Goal: Check status: Check status

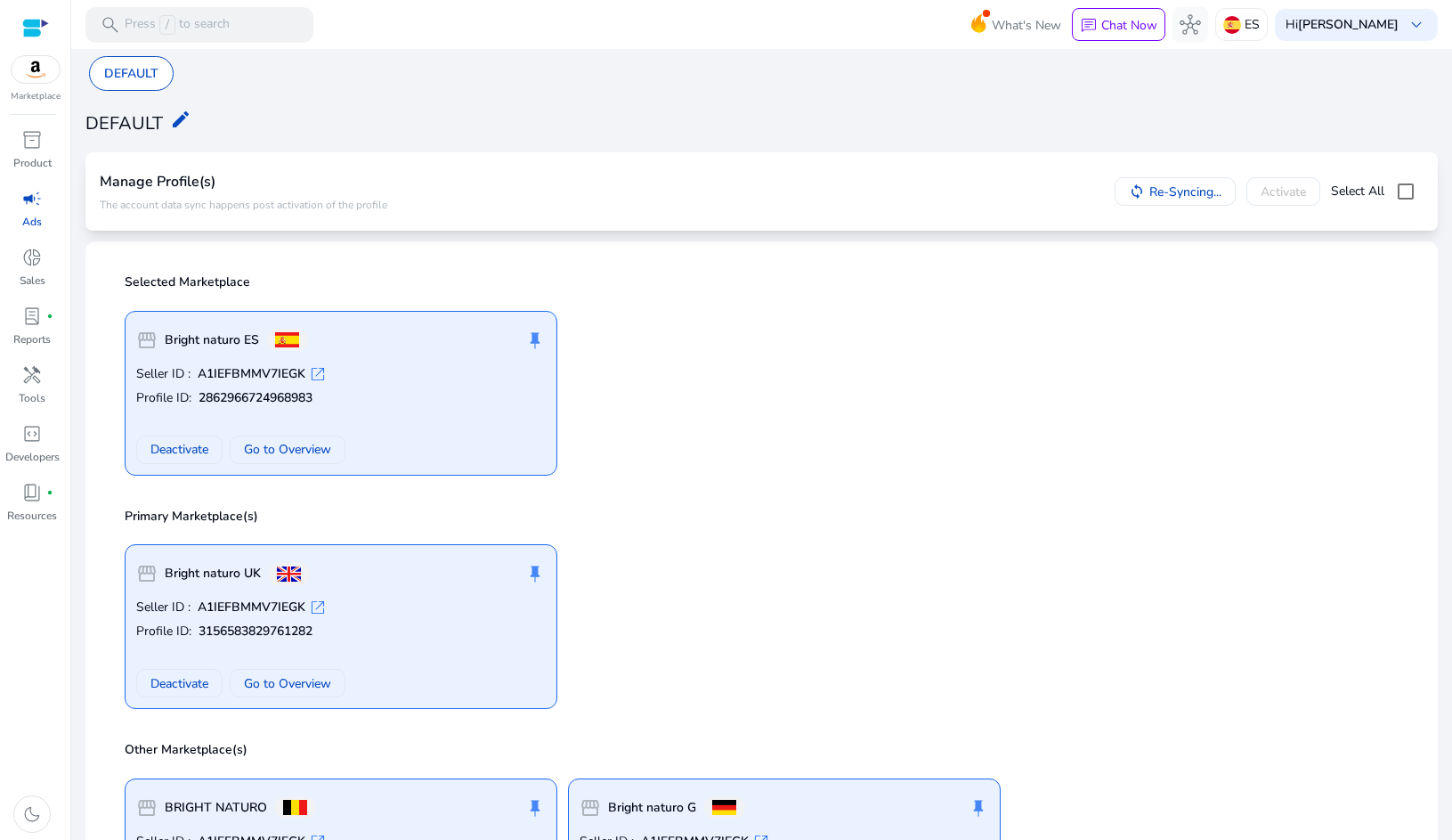
click at [723, 388] on div "storefront Bright naturo ES push_pin Seller ID : A1IEFBMMV7IEGK open_in_new Pro…" at bounding box center [761, 386] width 1295 height 179
click at [620, 343] on div "storefront Bright naturo ES push_pin Seller ID : A1IEFBMMV7IEGK open_in_new Pro…" at bounding box center [761, 386] width 1295 height 179
click at [917, 115] on div "DEFAULT edit" at bounding box center [762, 122] width 1353 height 40
click at [41, 205] on span "campaign" at bounding box center [32, 198] width 22 height 22
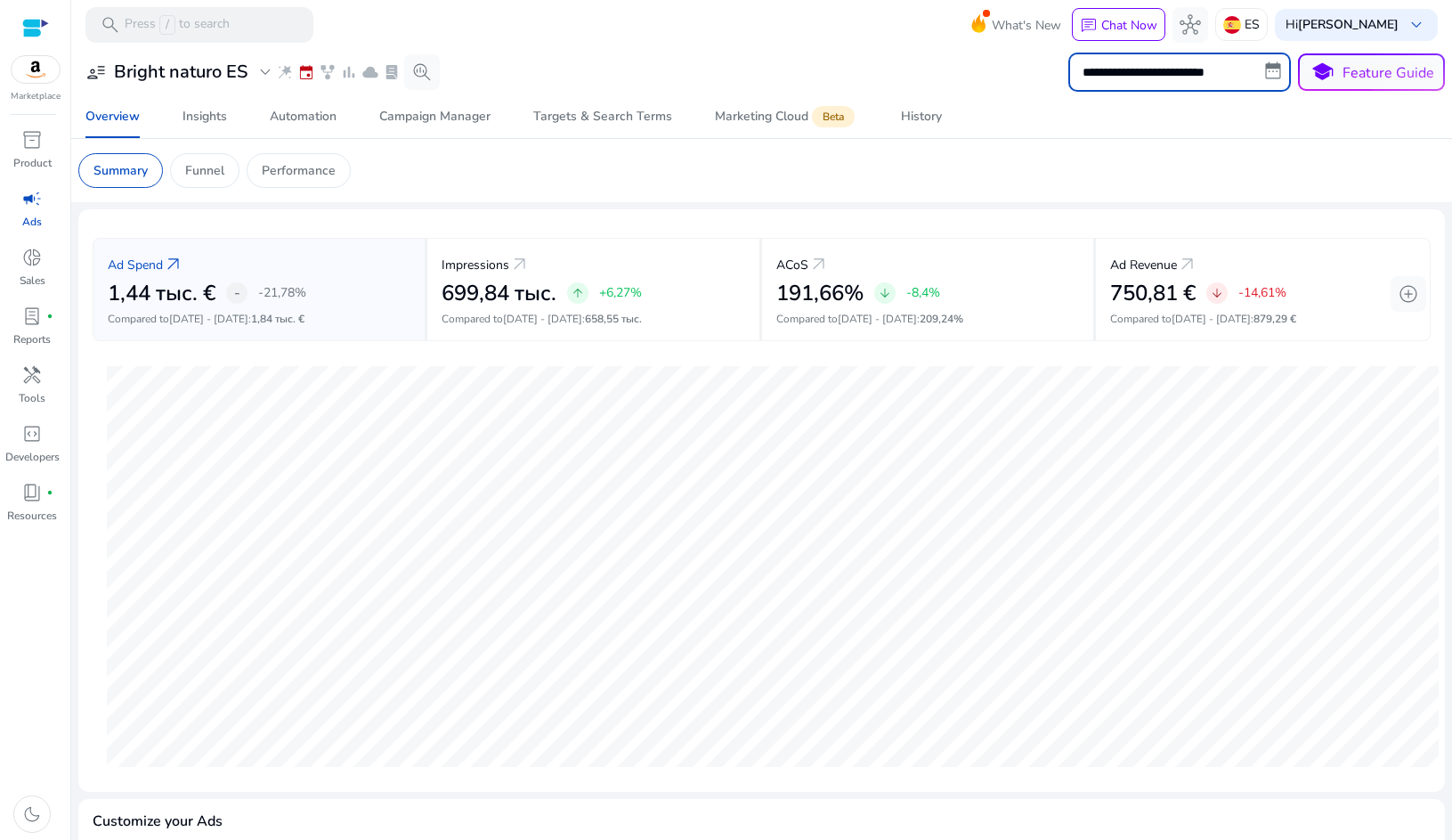
click at [1146, 70] on input "**********" at bounding box center [1179, 71] width 223 height 39
select select "*"
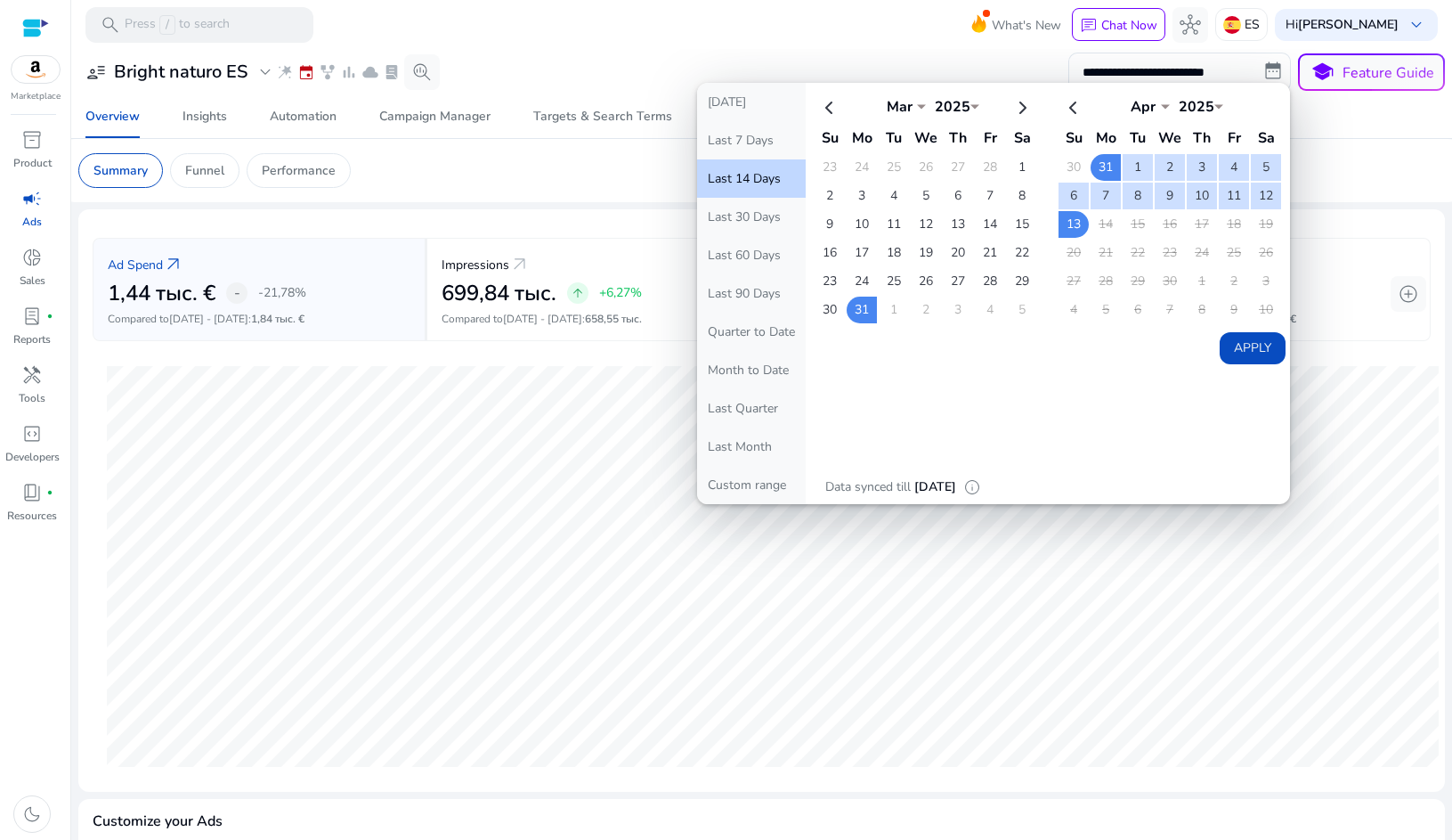
click at [985, 67] on div "**********" at bounding box center [762, 71] width 1366 height 39
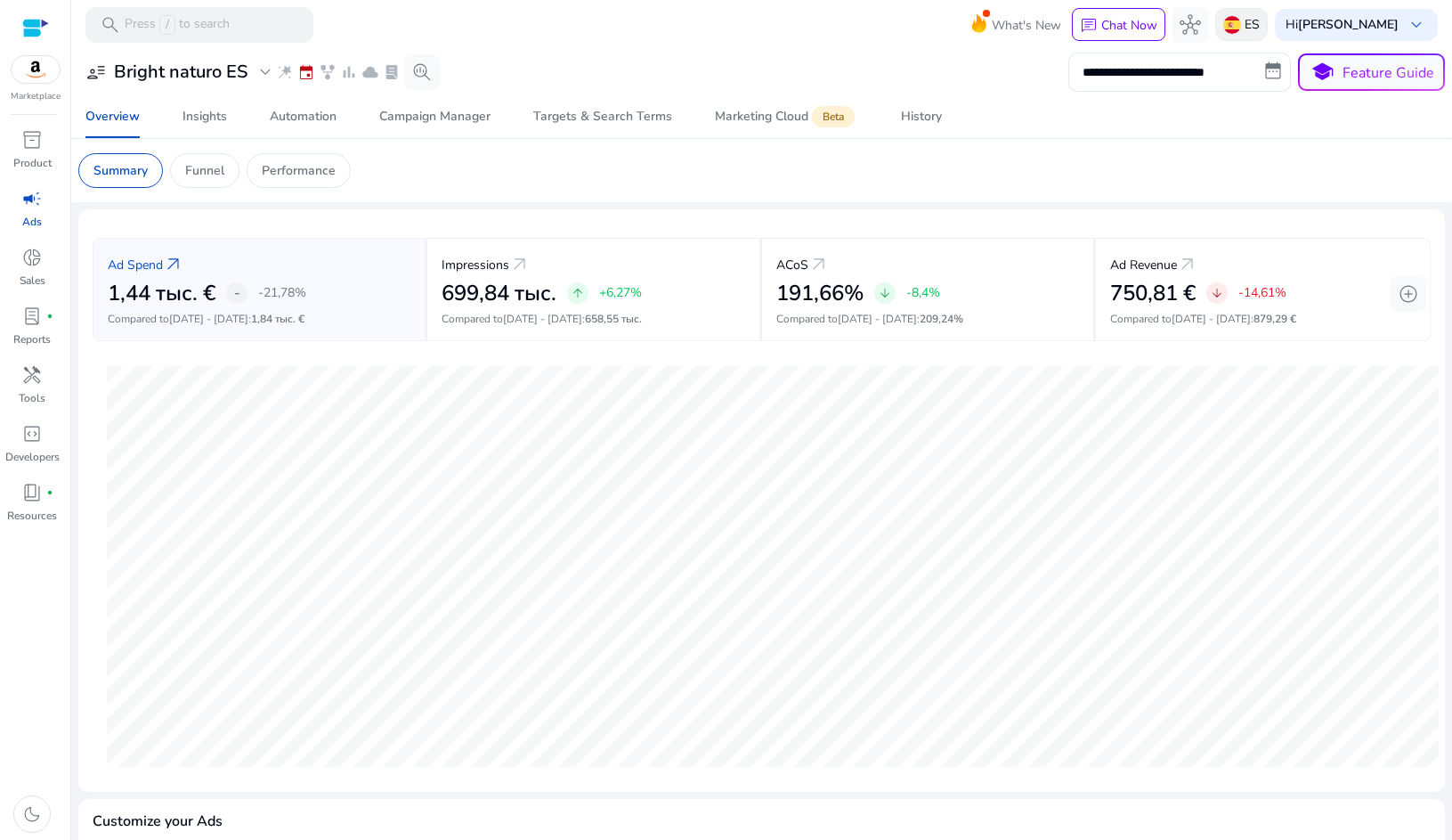
click at [1231, 29] on img at bounding box center [1232, 25] width 18 height 18
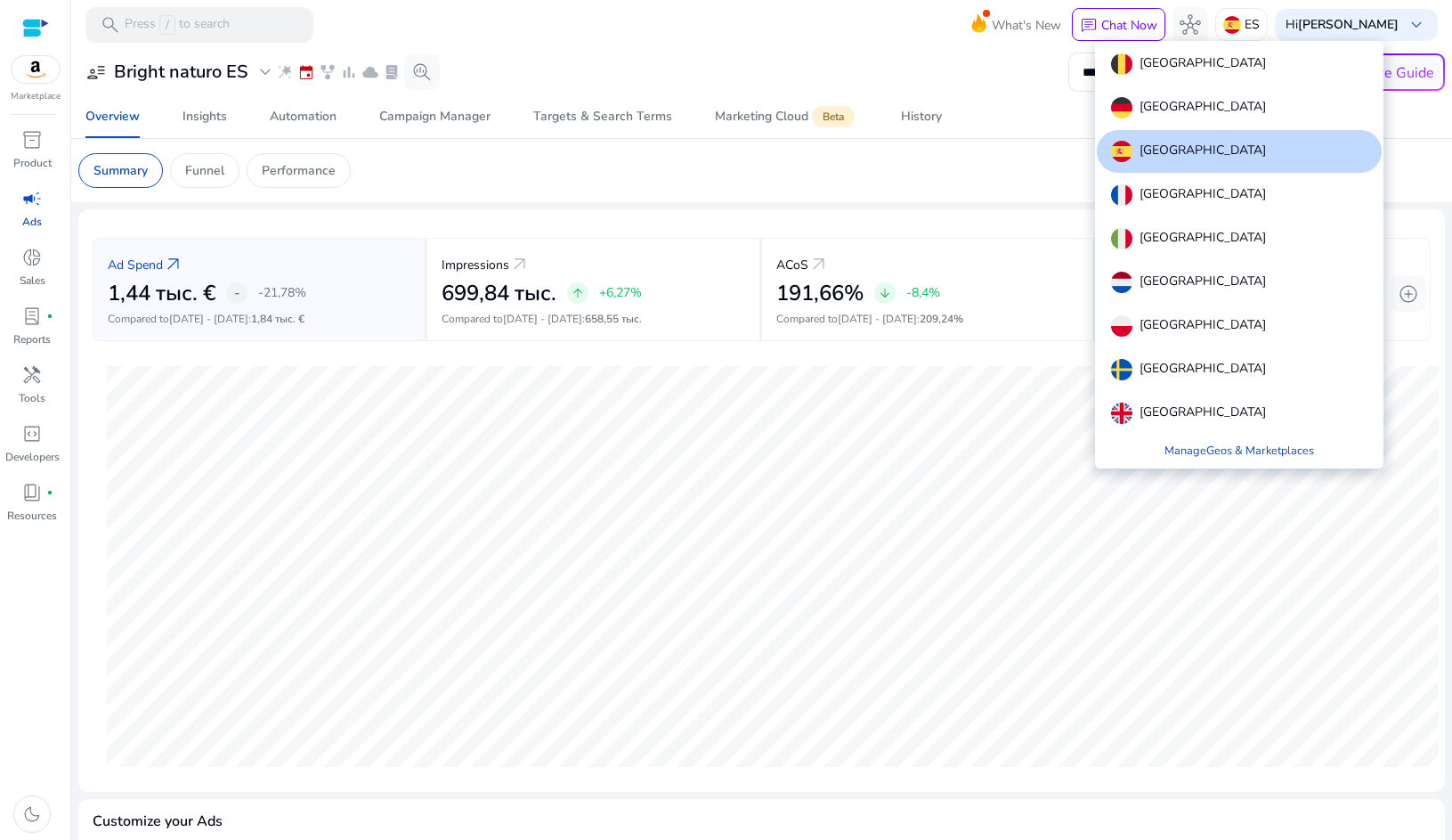
drag, startPoint x: 974, startPoint y: 141, endPoint x: 927, endPoint y: 135, distance: 47.4
click at [974, 141] on div at bounding box center [726, 420] width 1452 height 840
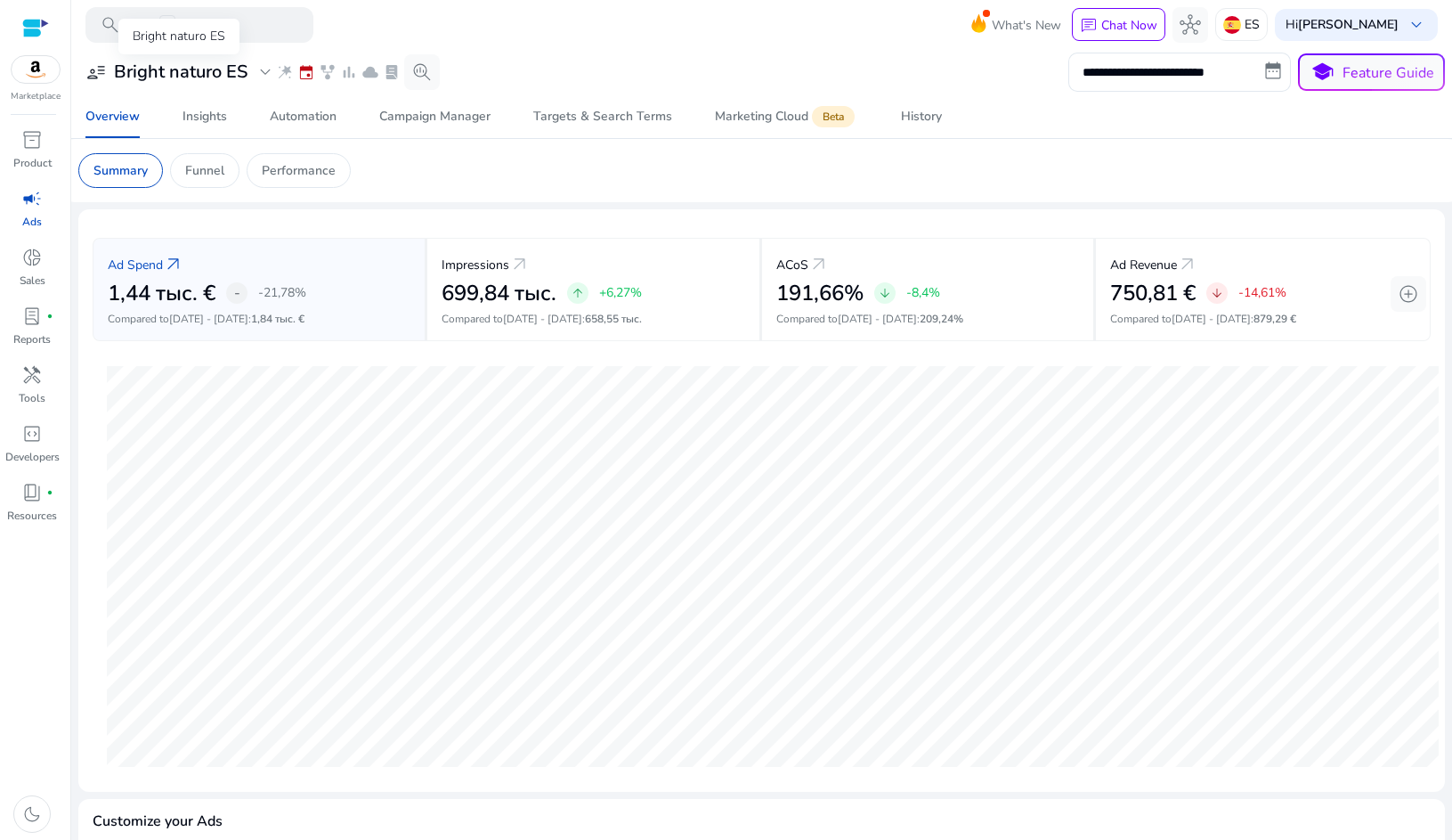
click at [228, 67] on h3 "Bright naturo ES" at bounding box center [180, 72] width 133 height 22
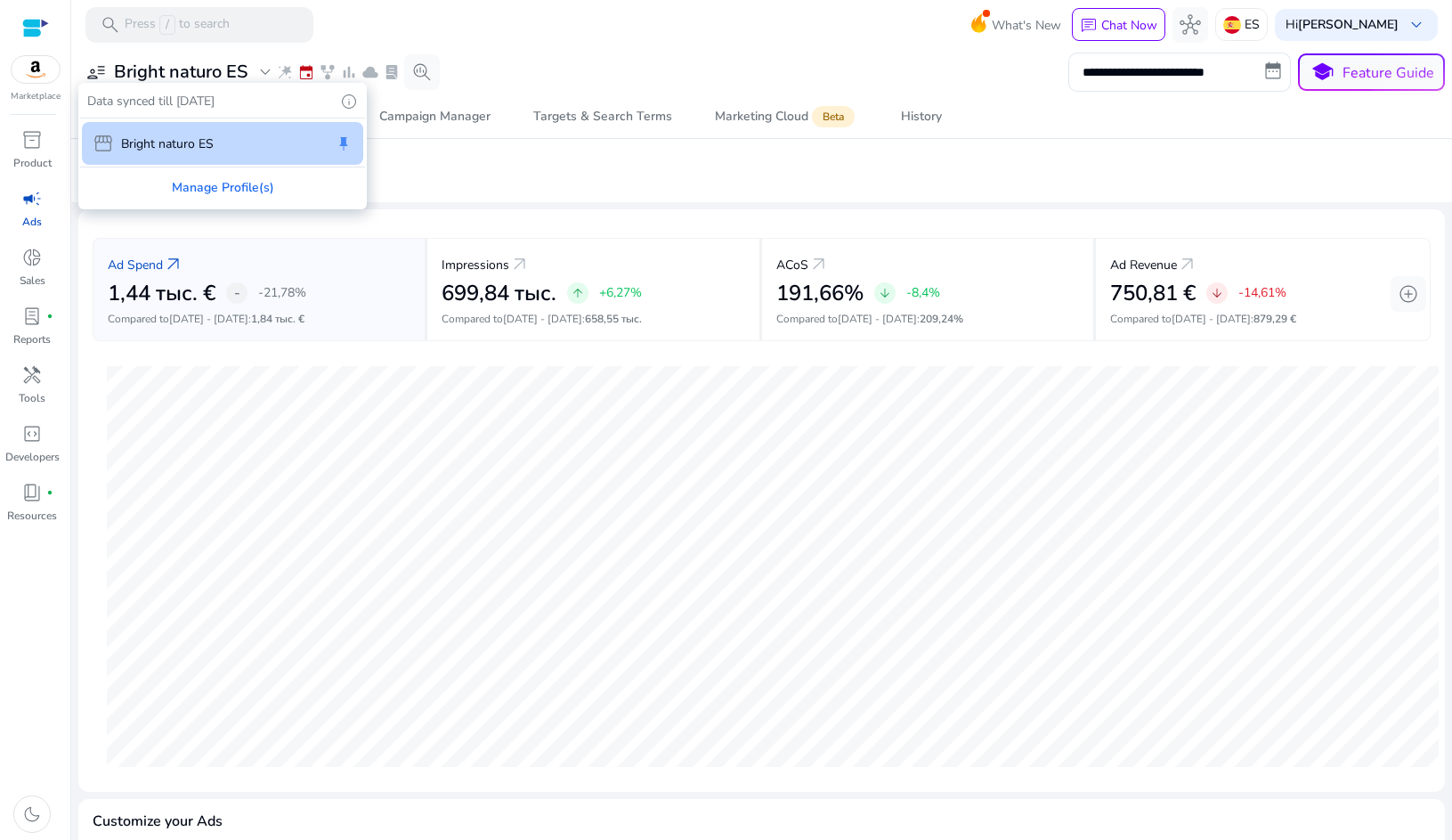
click at [190, 183] on div "Manage Profile(s)" at bounding box center [223, 187] width 285 height 40
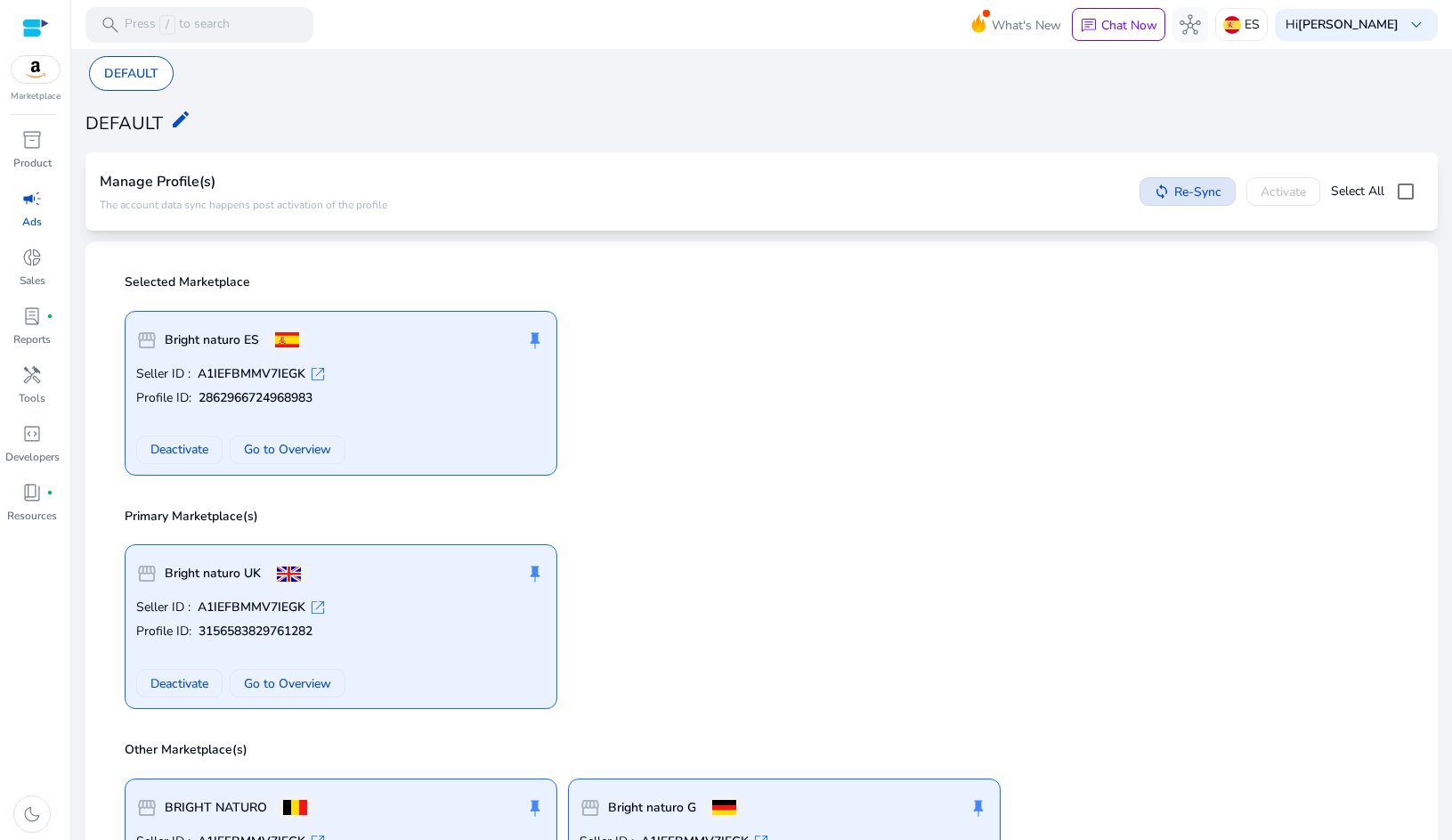
click at [1190, 191] on span "Re-Sync" at bounding box center [1198, 192] width 47 height 19
click at [1196, 26] on span "hub" at bounding box center [1191, 25] width 22 height 22
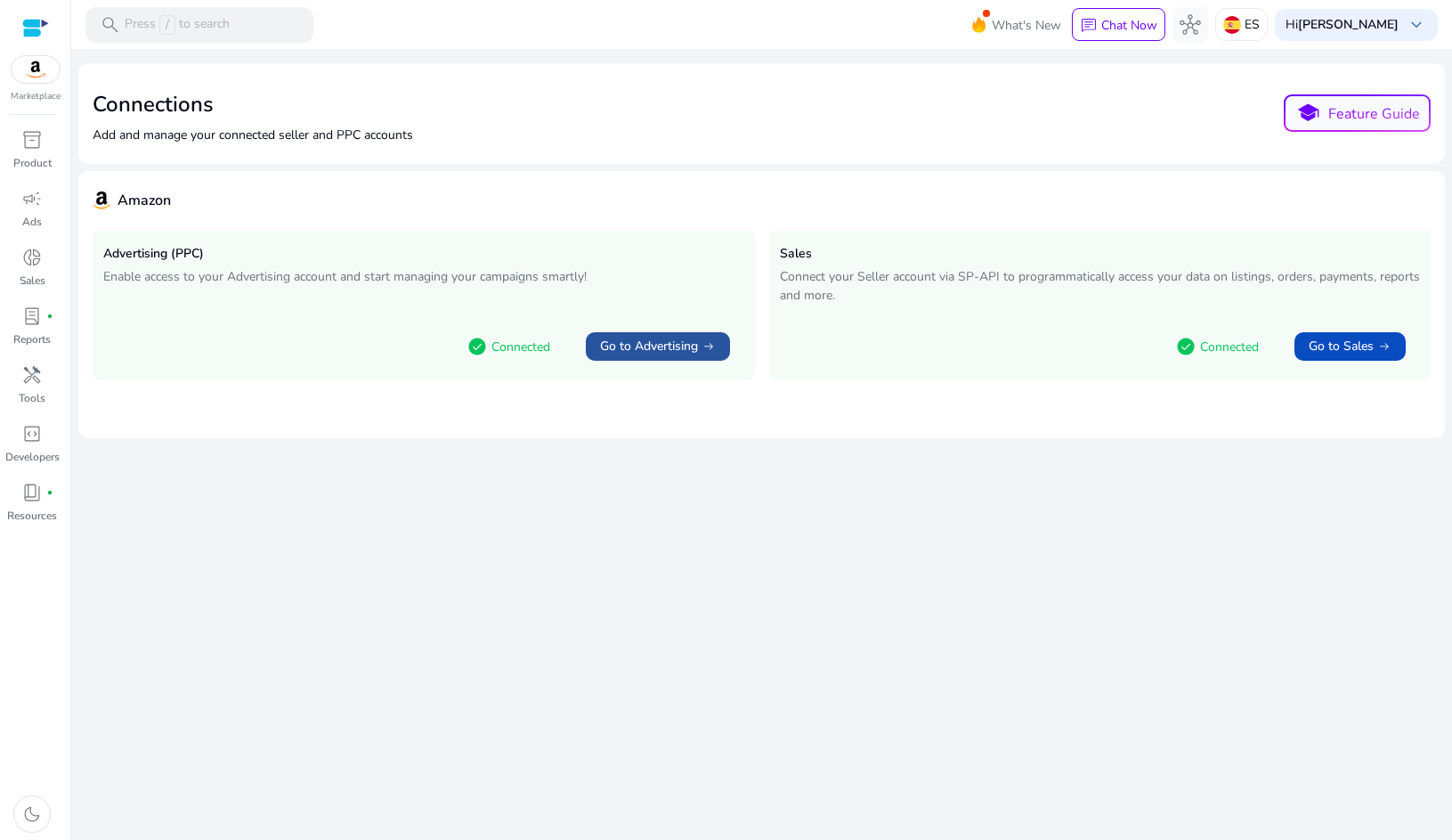
click at [710, 344] on span "arrow_right_alt" at bounding box center [708, 346] width 14 height 14
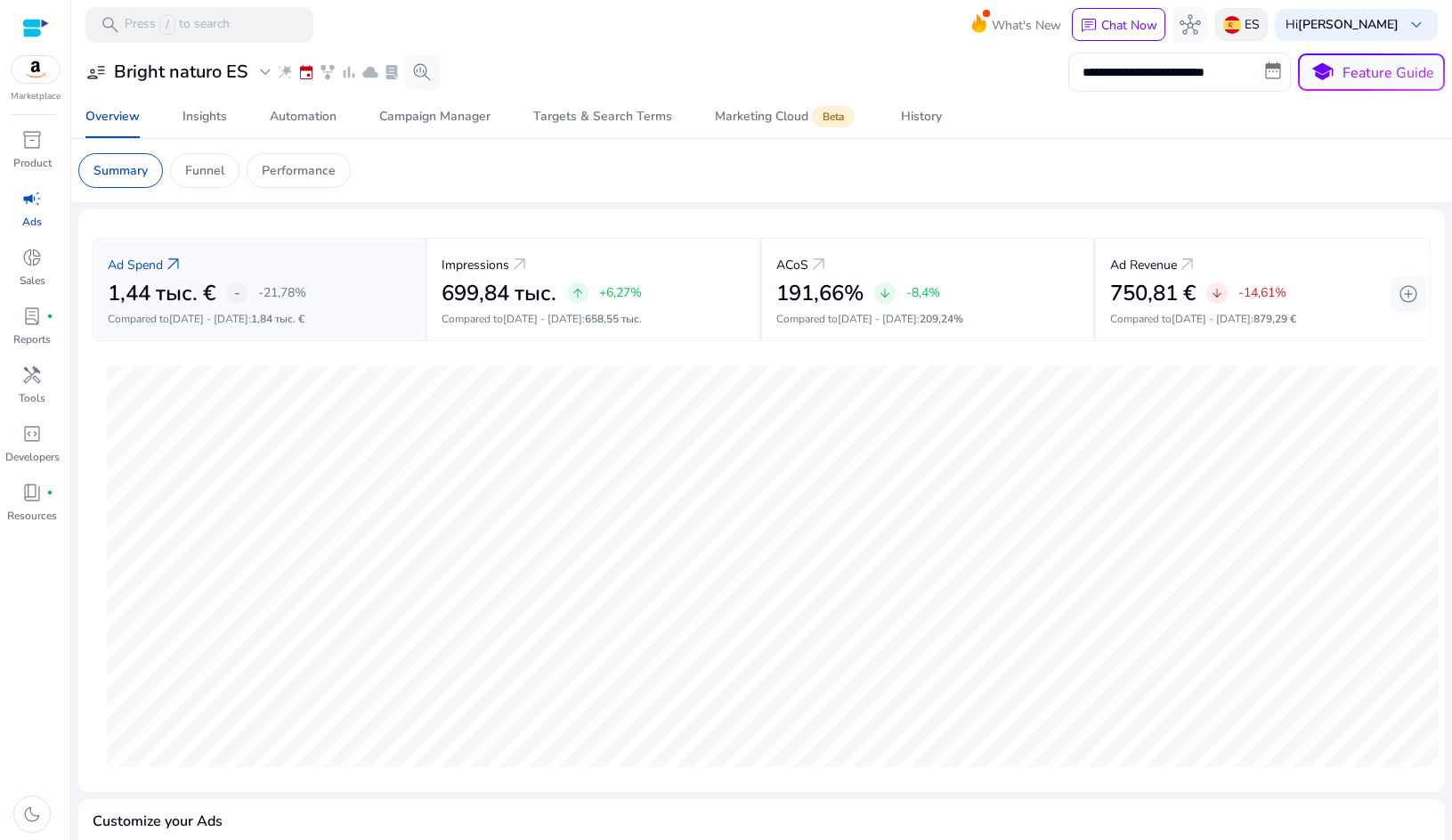
click at [1230, 37] on div "ES" at bounding box center [1241, 24] width 52 height 33
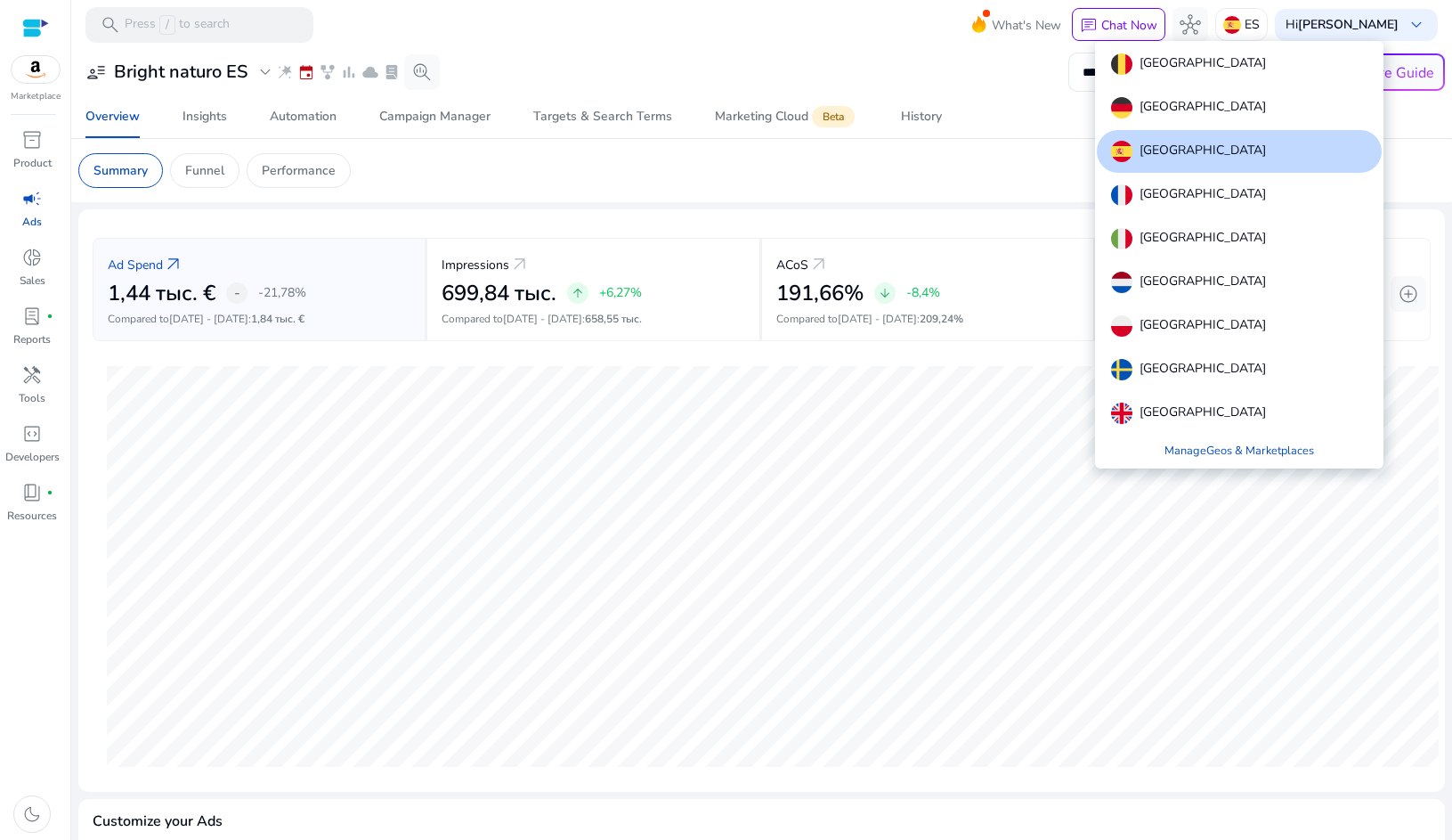
click at [1153, 147] on p "Spain" at bounding box center [1203, 151] width 126 height 22
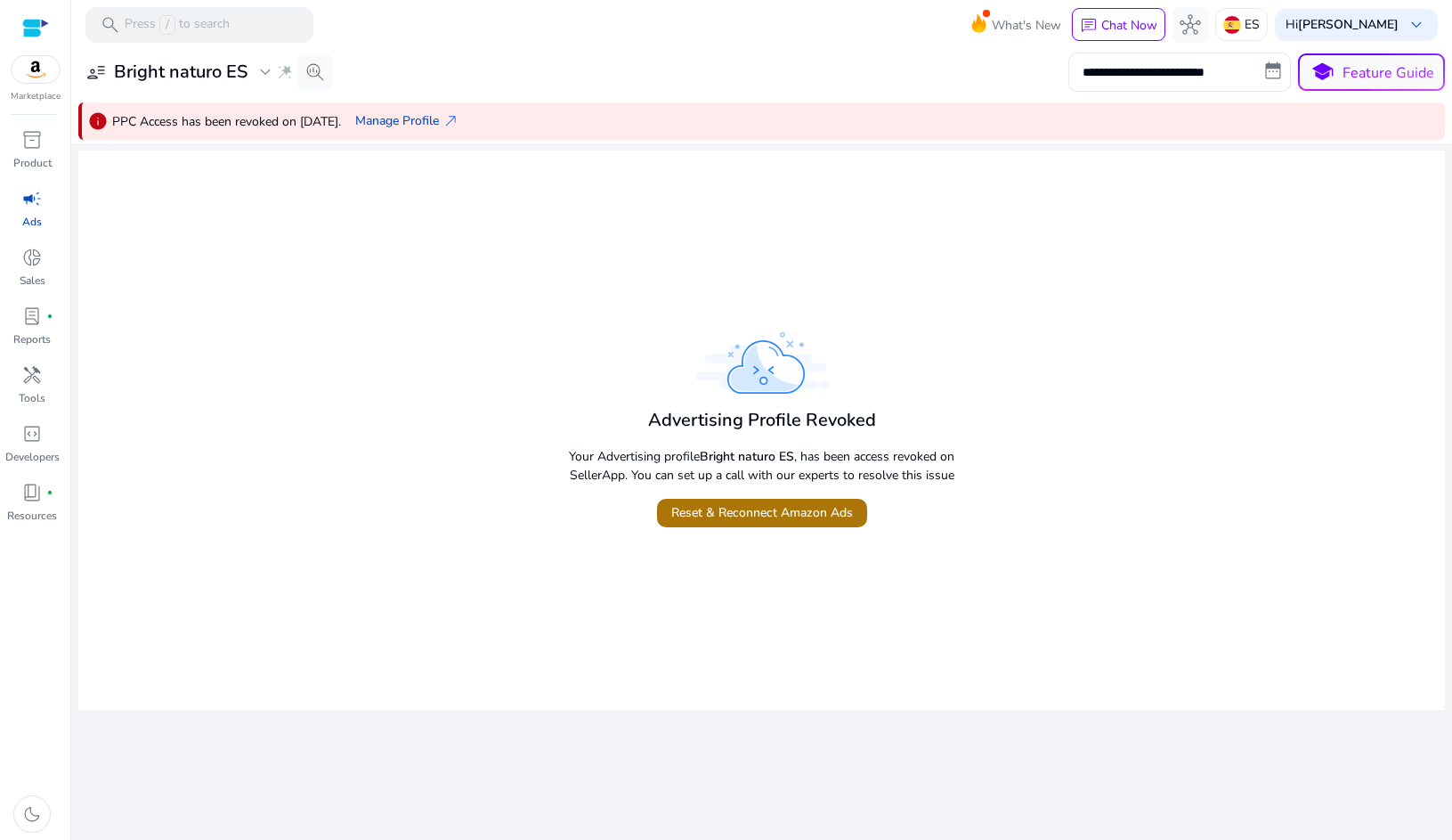
click at [732, 510] on span "Reset & Reconnect Amazon Ads" at bounding box center [763, 512] width 182 height 19
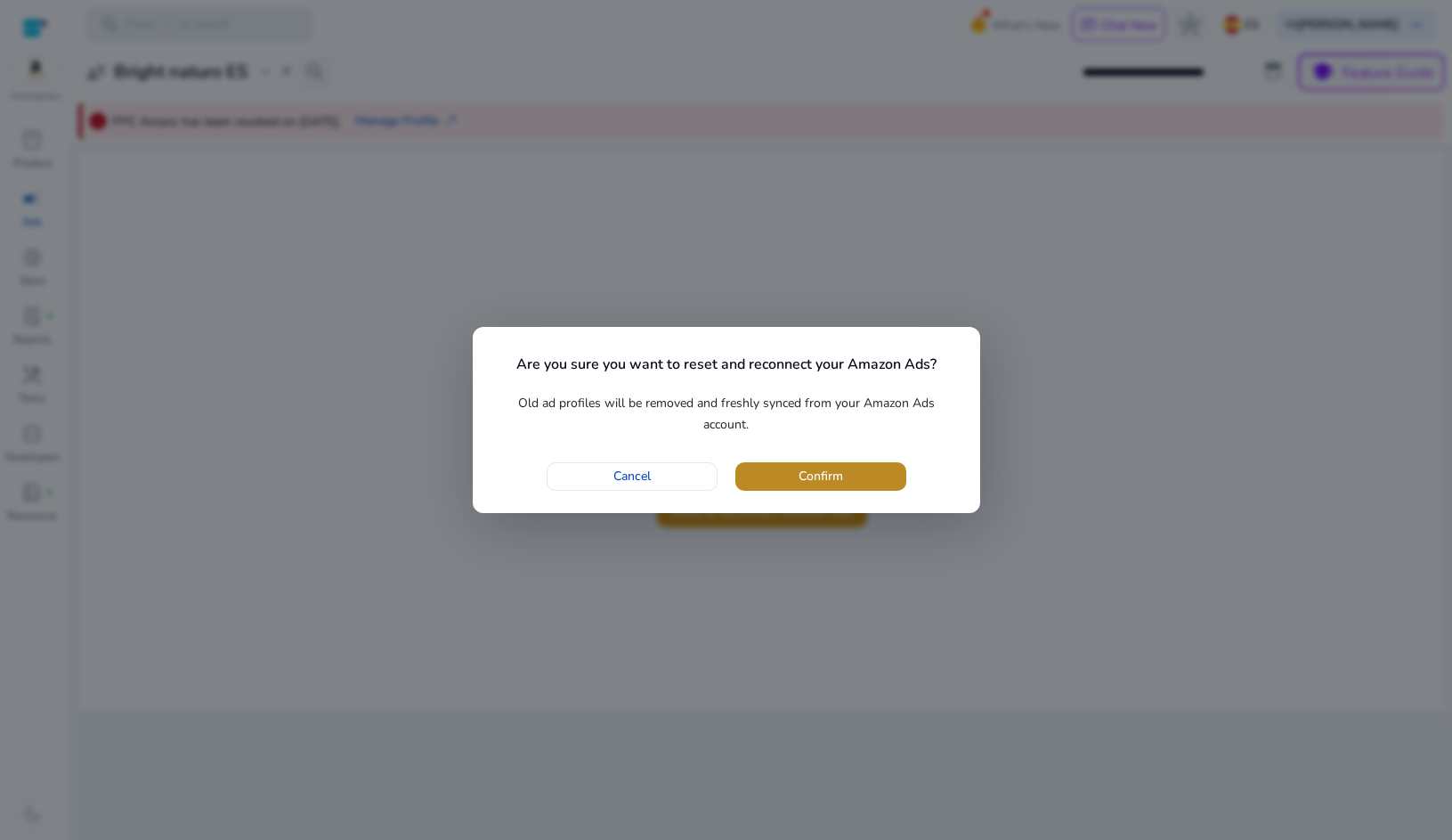
click at [800, 477] on span "Confirm" at bounding box center [820, 476] width 44 height 19
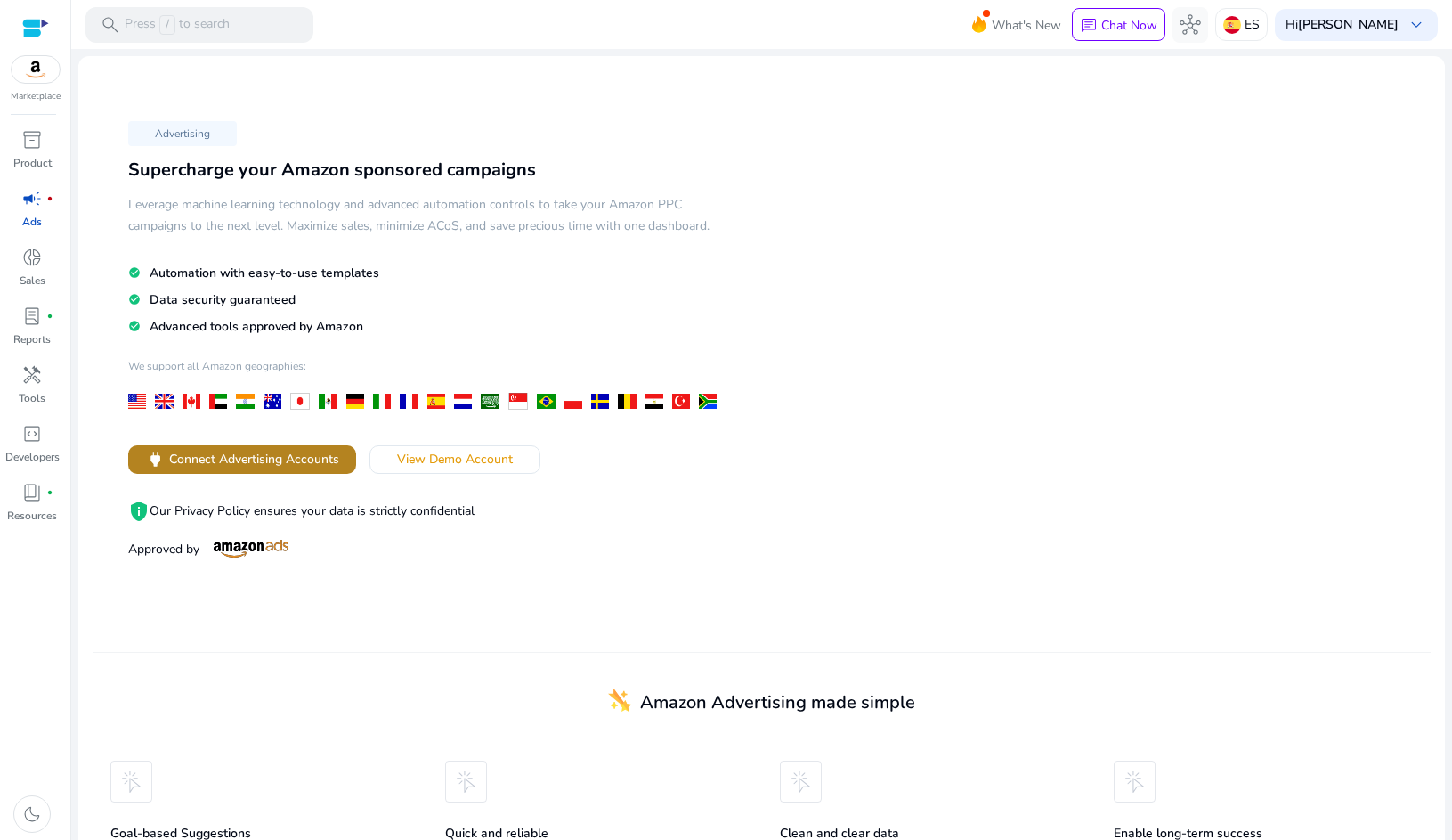
click at [285, 463] on span "Connect Advertising Accounts" at bounding box center [254, 459] width 170 height 19
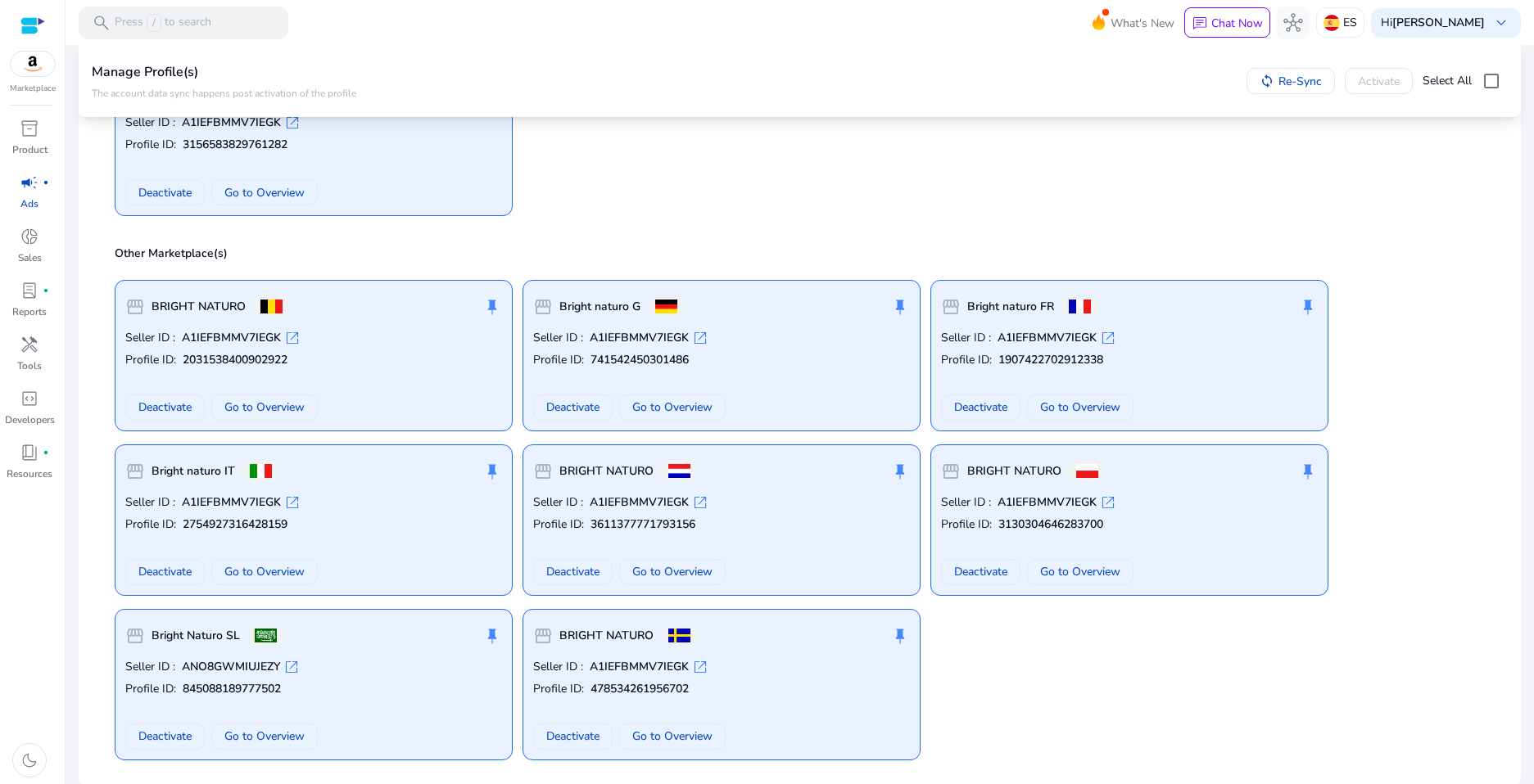
scroll to position [440, 0]
click at [664, 572] on span "Go to Overview" at bounding box center [672, 570] width 80 height 17
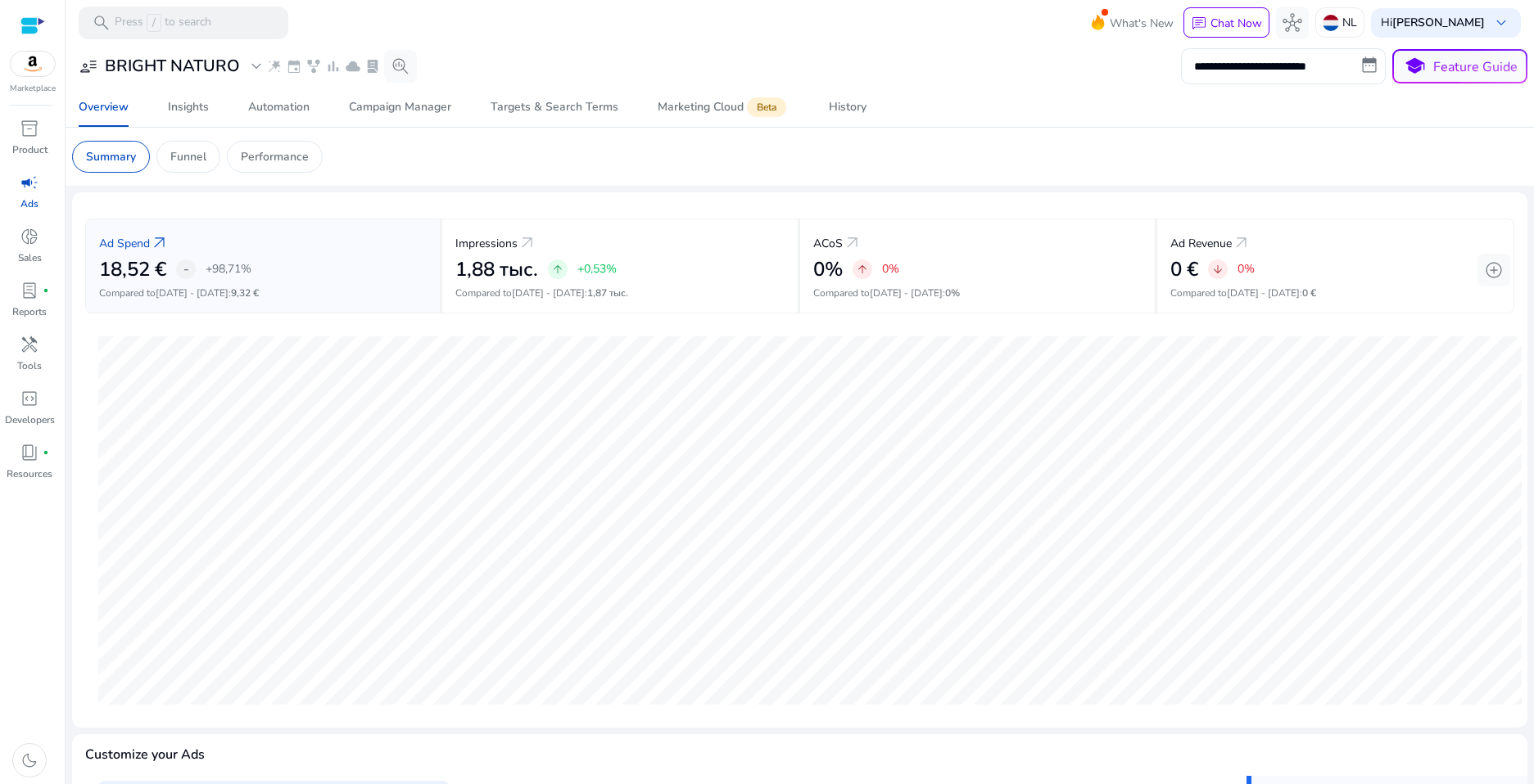
click at [26, 200] on p "Ads" at bounding box center [30, 204] width 18 height 15
click at [600, 295] on span "1,87 тыс." at bounding box center [607, 293] width 41 height 13
click at [289, 282] on div "Ad Spend arrow_outward 18,52 € - +98,71% Compared to Jul 15 - Jul 28 : 9,32 €" at bounding box center [264, 266] width 357 height 95
click at [493, 282] on h2 "1,88 тыс." at bounding box center [497, 269] width 83 height 24
click at [250, 72] on span "expand_more" at bounding box center [256, 66] width 20 height 20
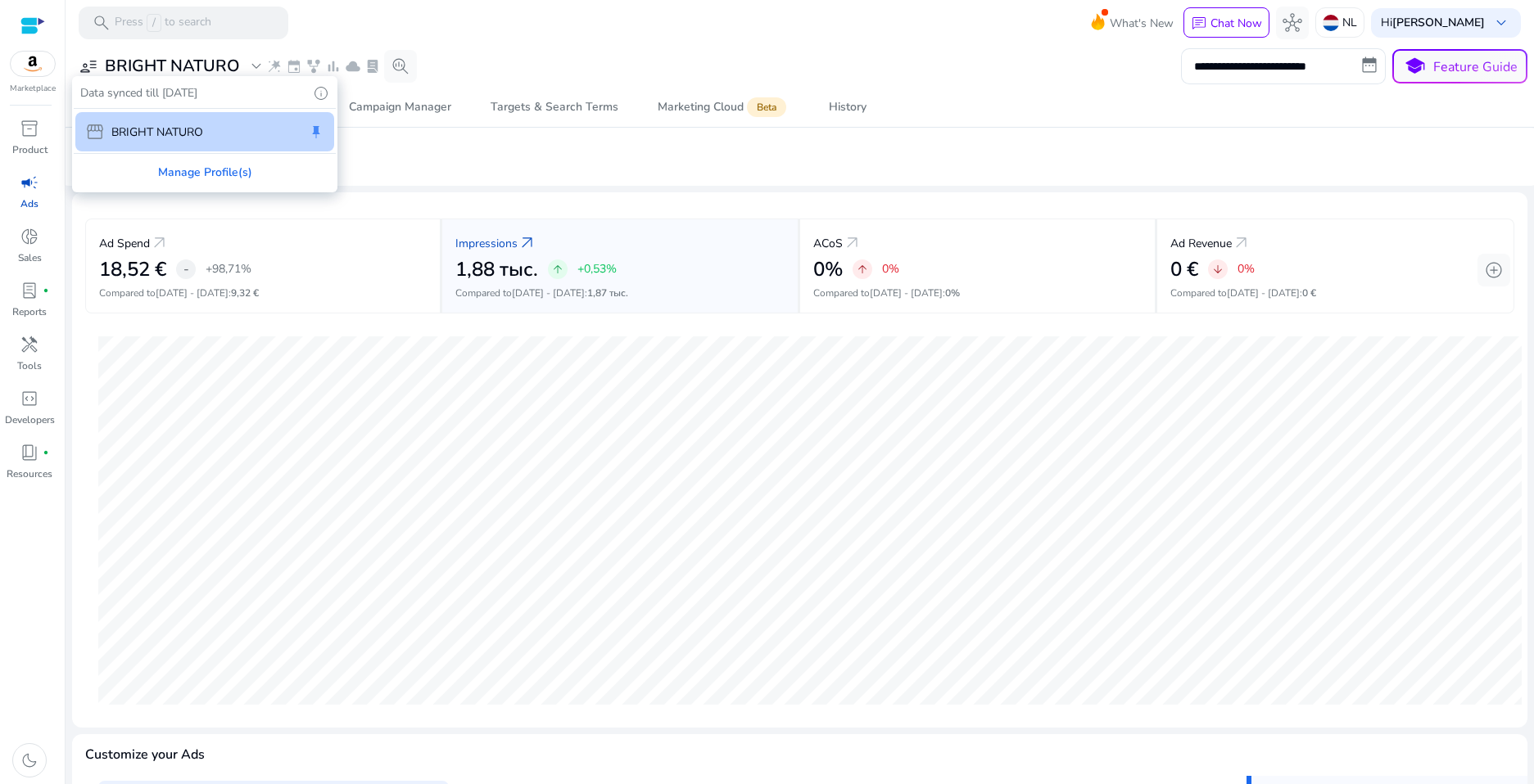
click at [517, 145] on div at bounding box center [767, 392] width 1534 height 784
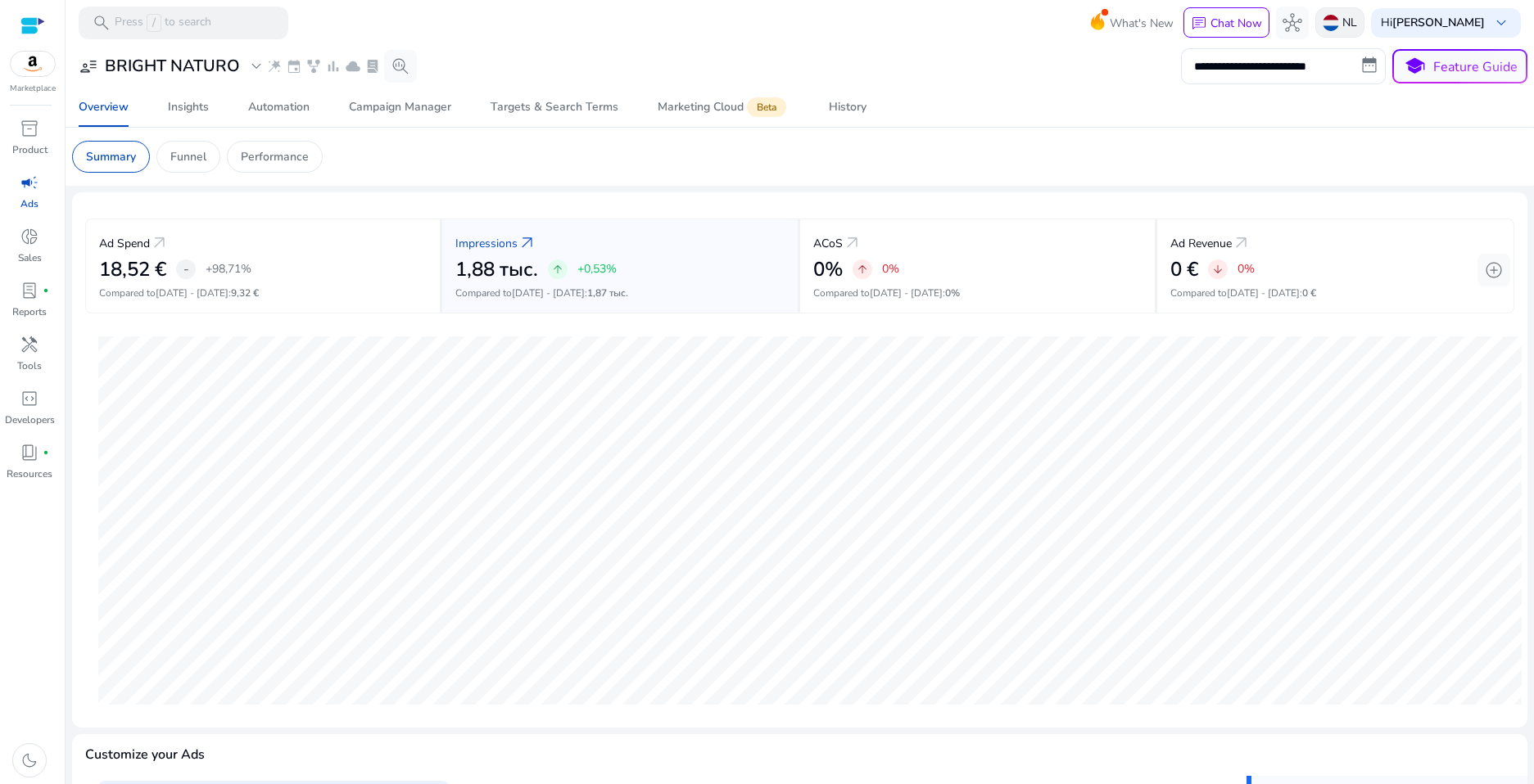
click at [1335, 22] on div "NL" at bounding box center [1340, 22] width 49 height 31
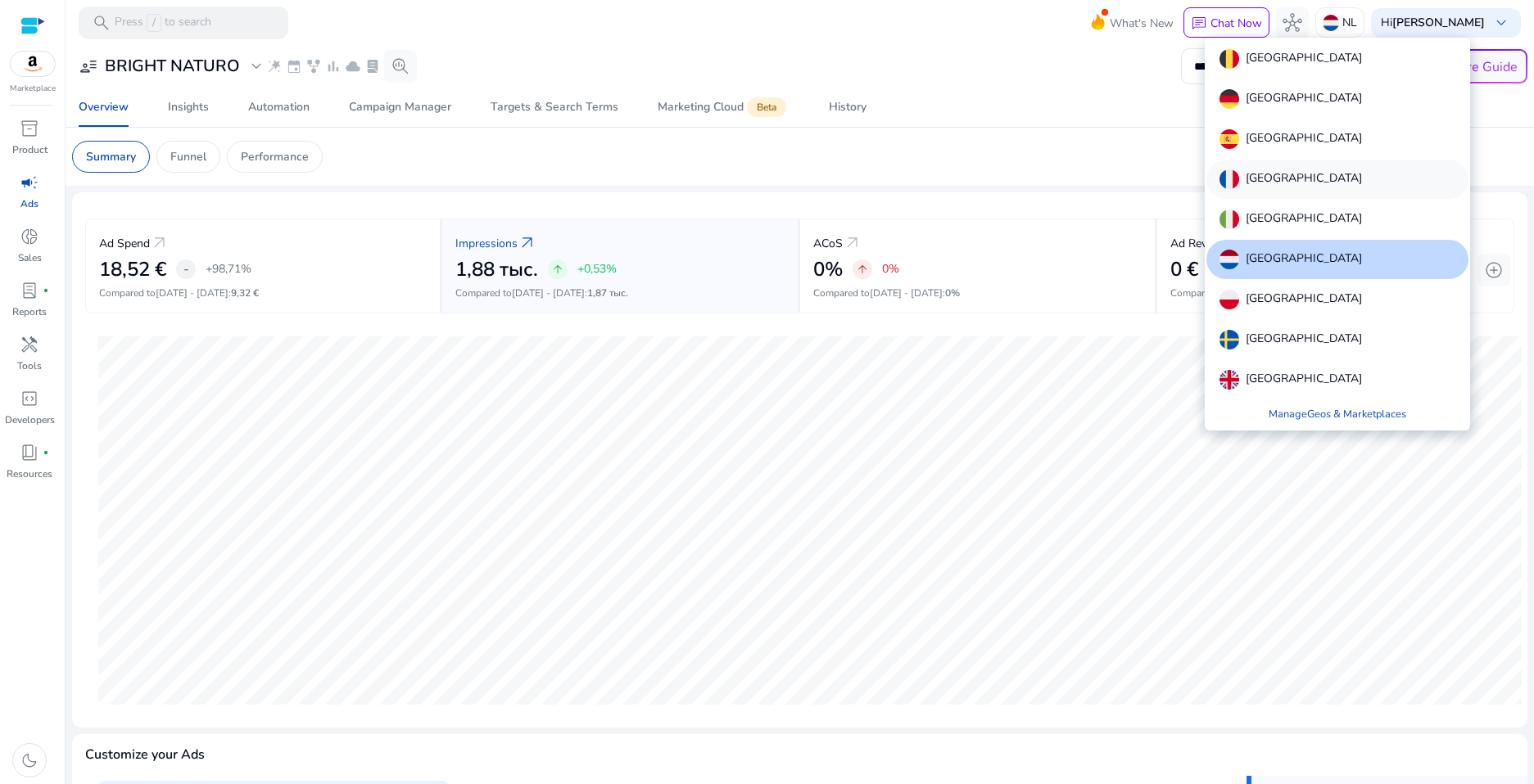
click at [1257, 183] on p "France" at bounding box center [1304, 179] width 116 height 20
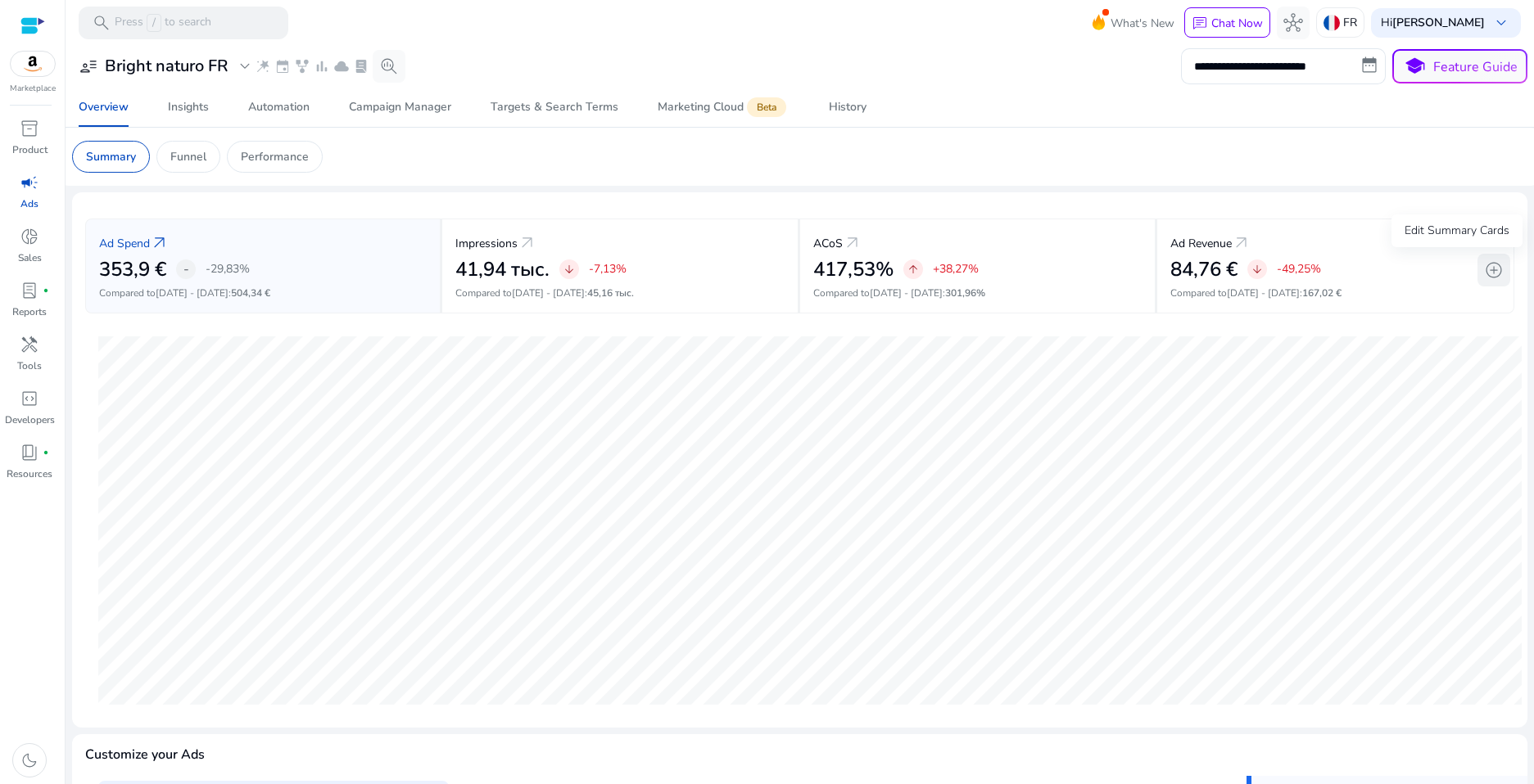
click at [1335, 272] on span "add_circle" at bounding box center [1494, 270] width 20 height 20
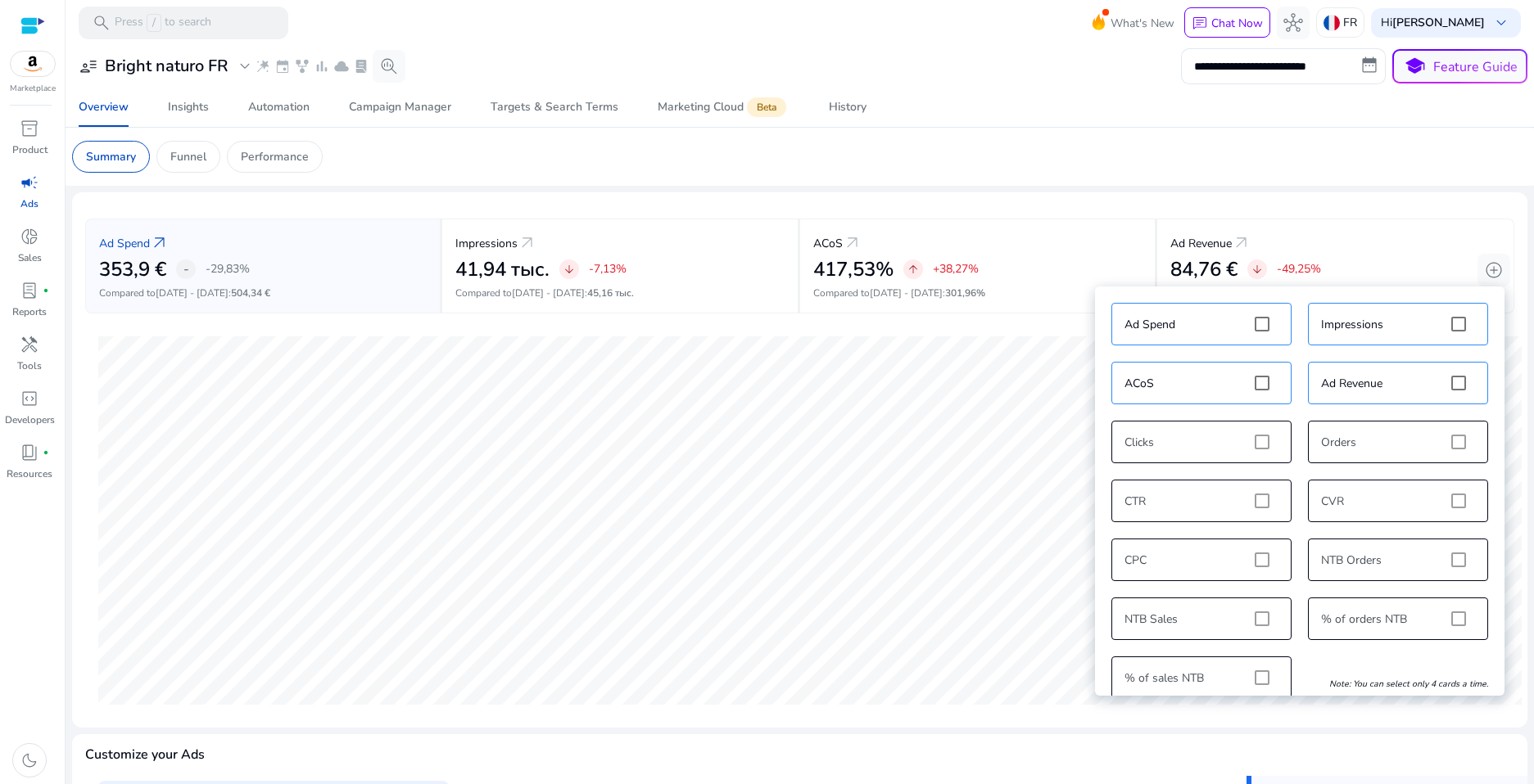
click at [1261, 444] on div "Ad Spend Impressions ACoS Ad Revenue Clicks Orders CTR CVR CPC NTB Orders NTB S…" at bounding box center [1300, 501] width 393 height 413
click at [1260, 441] on div "Ad Spend Impressions ACoS Ad Revenue Clicks Orders CTR CVR CPC NTB Orders NTB S…" at bounding box center [1300, 501] width 393 height 413
click at [1253, 442] on div "Ad Spend Impressions ACoS Ad Revenue Clicks Orders CTR CVR CPC NTB Orders NTB S…" at bounding box center [1300, 501] width 393 height 413
click at [1253, 443] on div "Ad Spend Impressions ACoS Ad Revenue Clicks Orders CTR CVR CPC NTB Orders NTB S…" at bounding box center [1300, 501] width 393 height 413
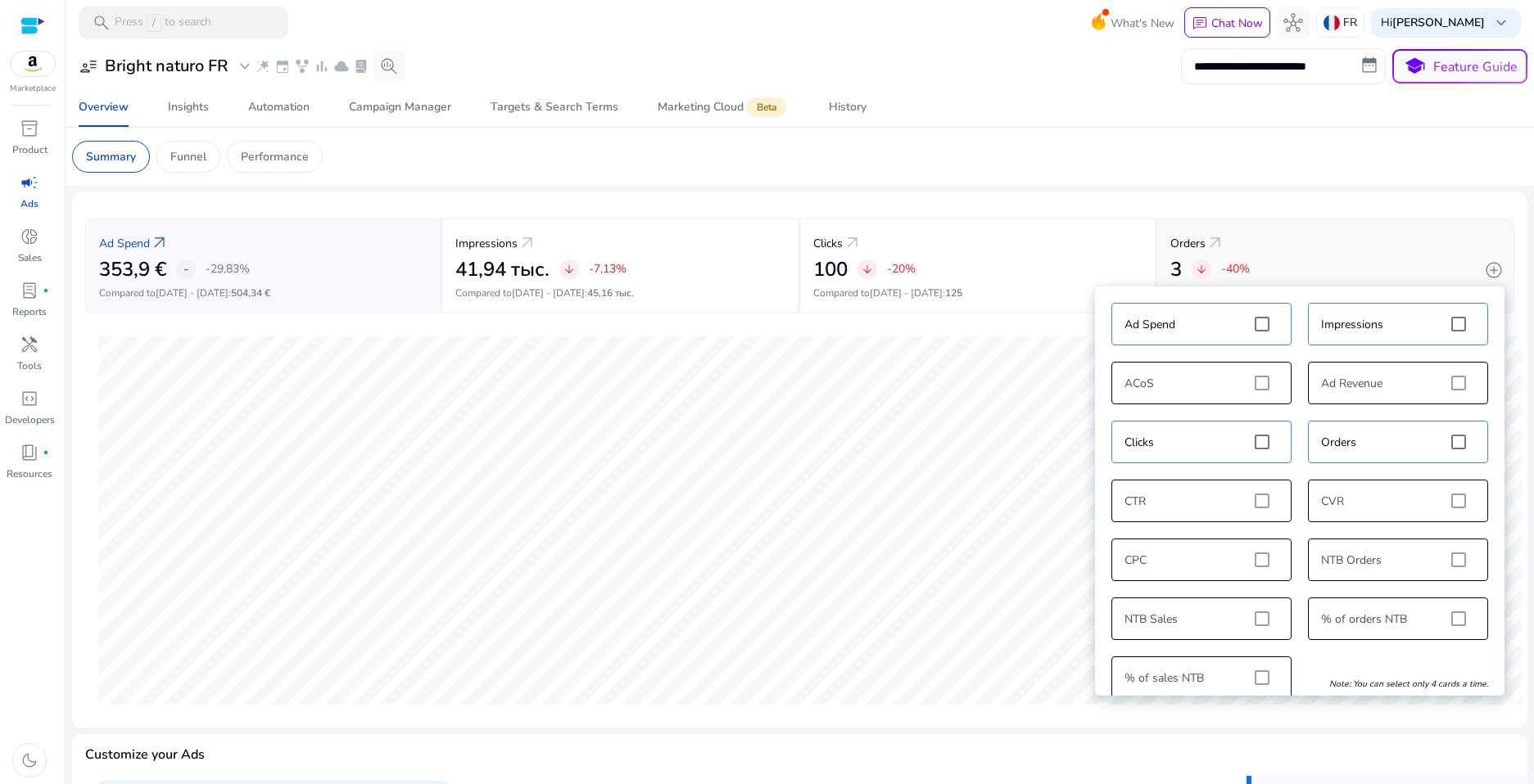
click at [1335, 254] on div "Orders arrow_outward" at bounding box center [1336, 243] width 330 height 31
click at [1335, 272] on span "add_circle" at bounding box center [1494, 270] width 20 height 20
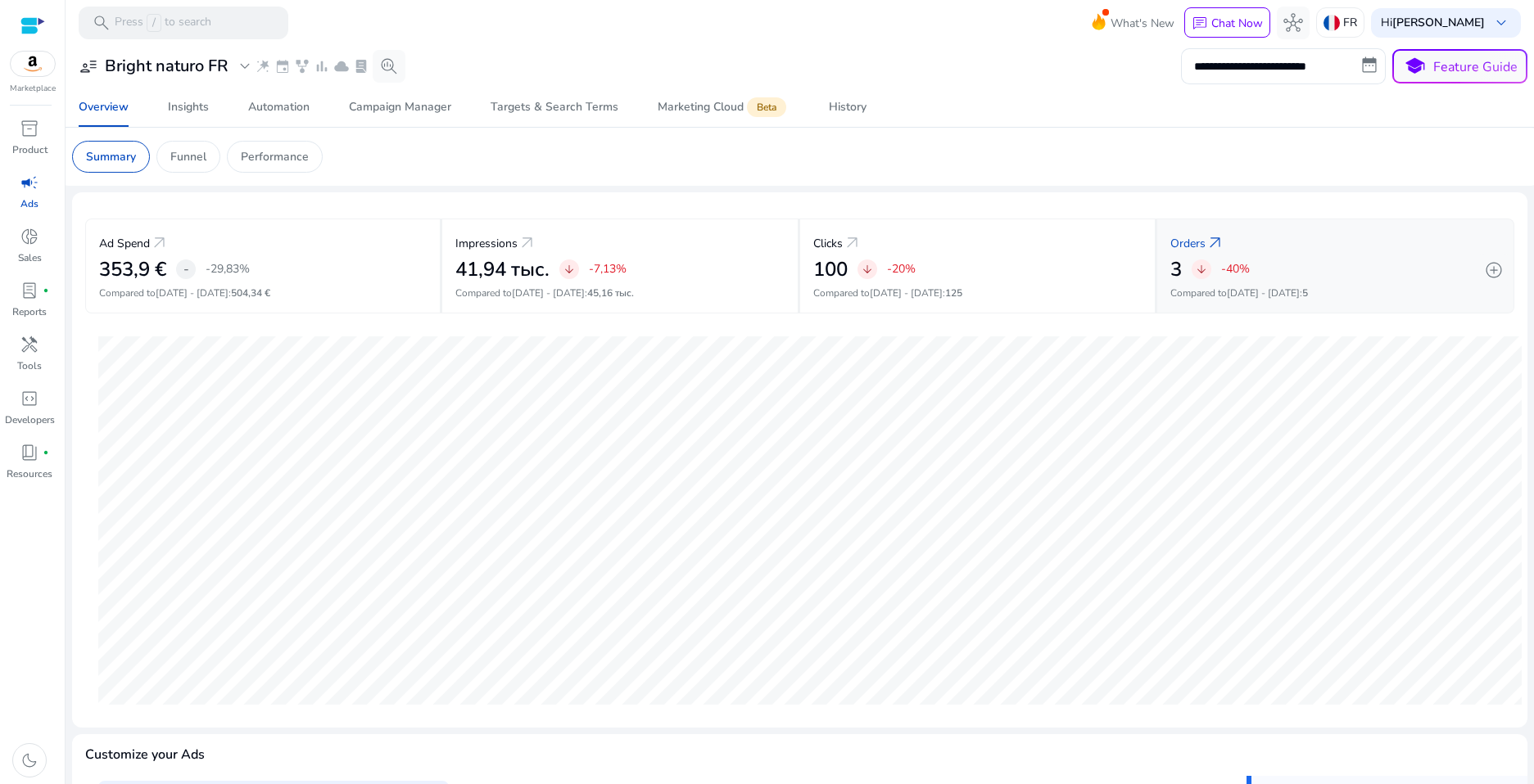
click at [1232, 281] on div "Orders arrow_outward 3 arrow_downward -40% Compared to Jul 15 - Jul 28 : 5" at bounding box center [1336, 266] width 357 height 95
click at [999, 279] on div "100 arrow_downward -20%" at bounding box center [978, 269] width 328 height 24
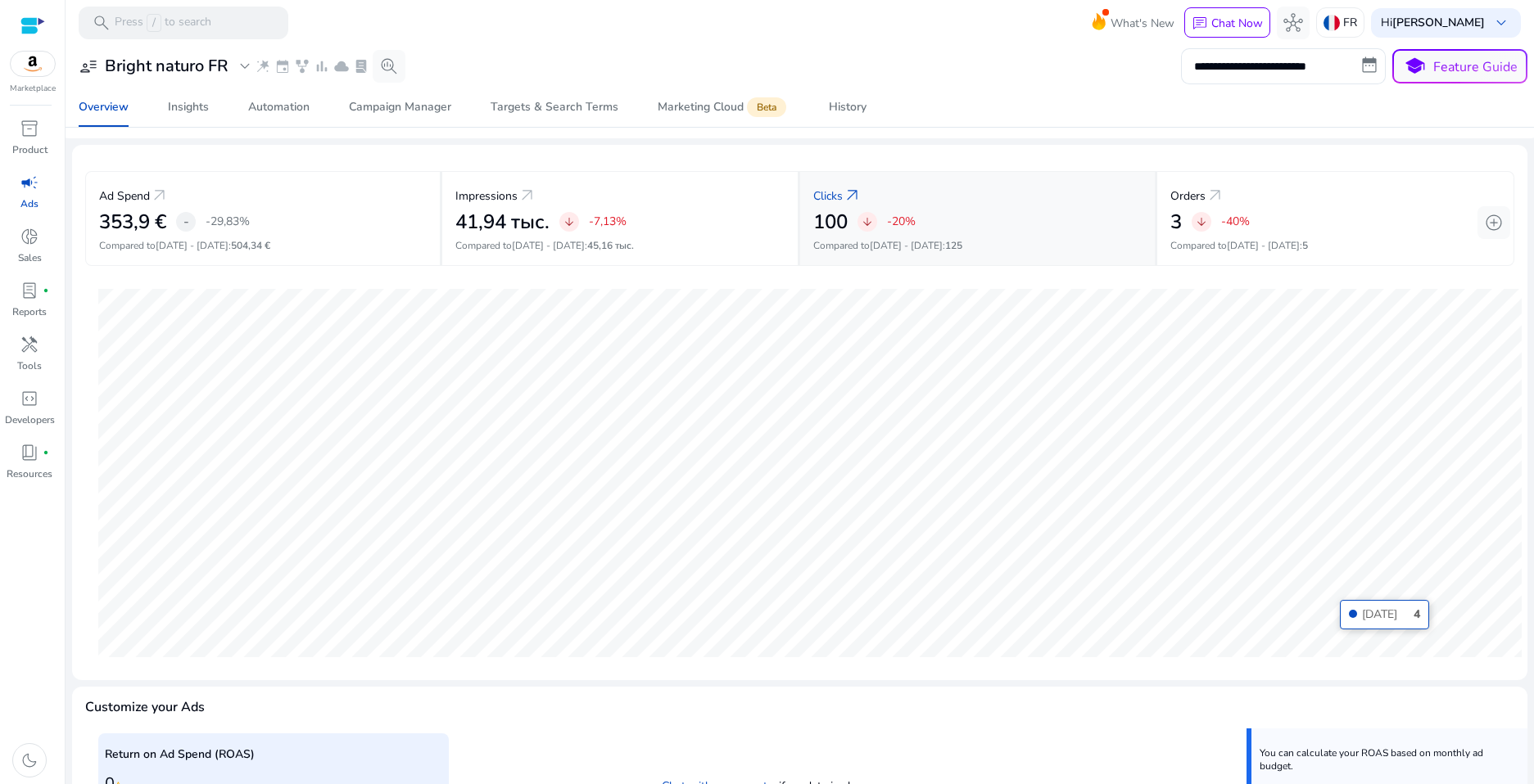
scroll to position [40, 0]
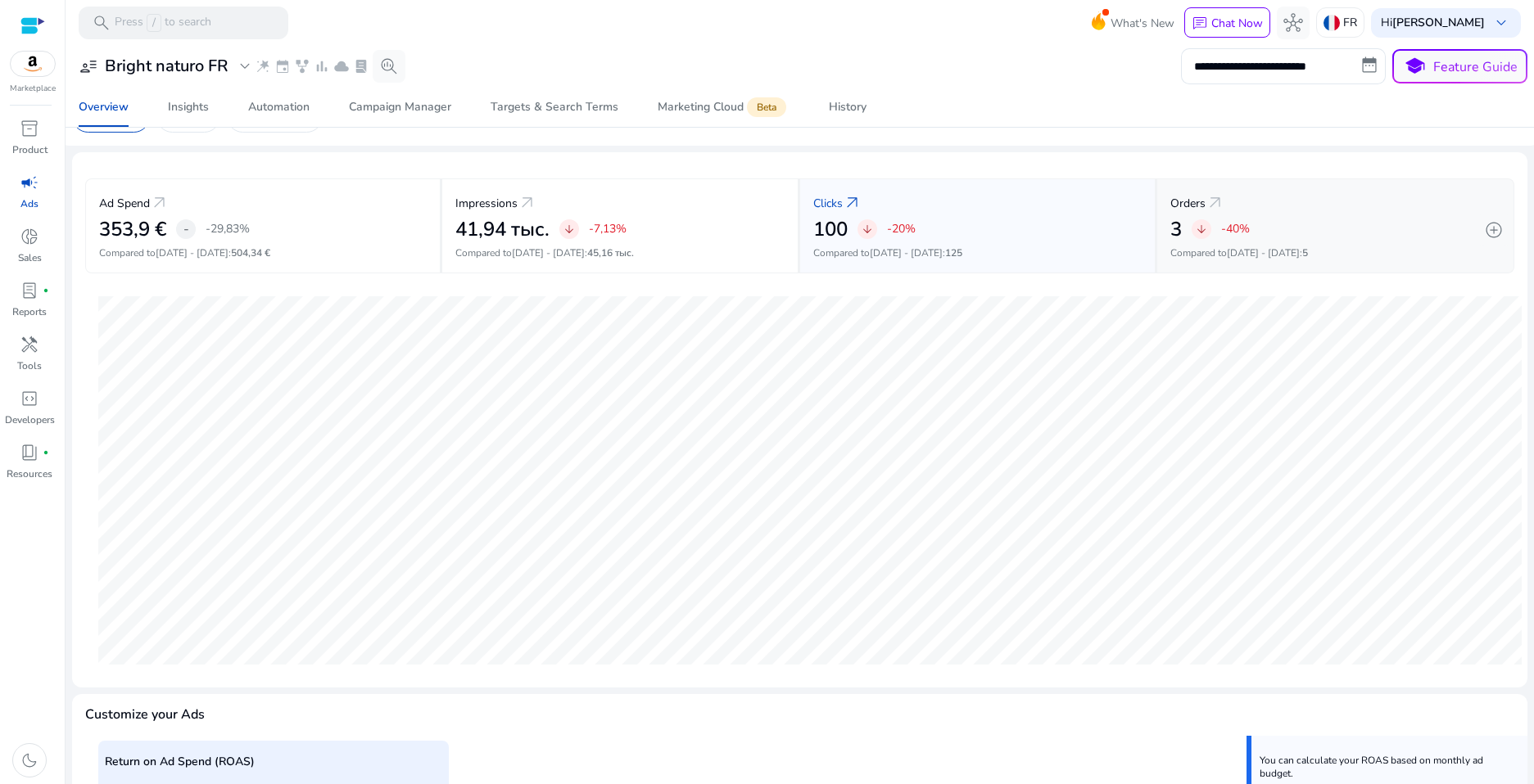
click at [1197, 249] on p "Compared to Jul 15 - Jul 28 : 5" at bounding box center [1336, 253] width 330 height 15
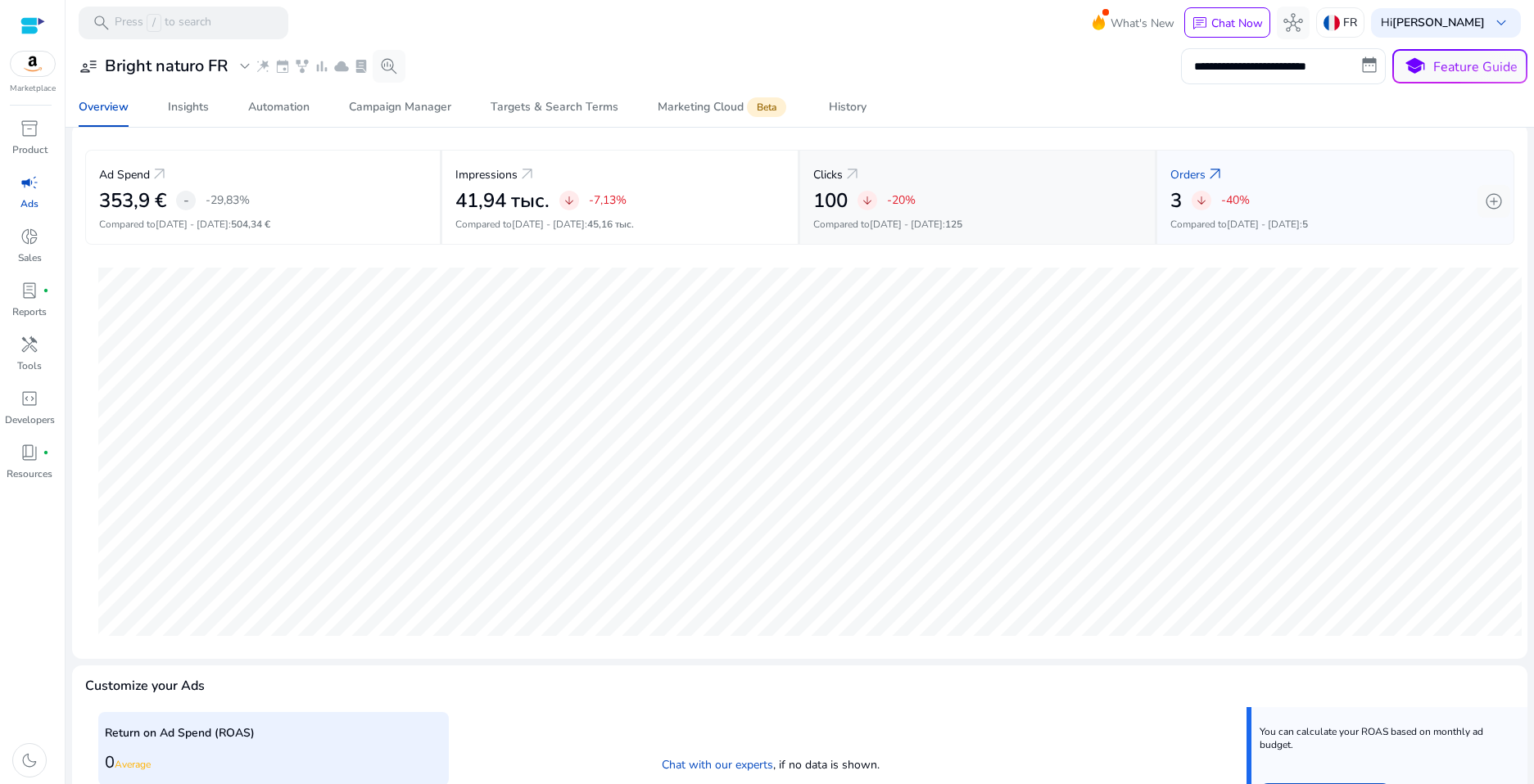
click at [992, 218] on p "Compared to Jul 15 - Jul 28 : 125" at bounding box center [978, 225] width 328 height 15
click at [323, 214] on div "Ad Spend arrow_outward 353,9 € - -29,83% Compared to Jul 15 - Jul 28 : 504,34 €" at bounding box center [264, 197] width 357 height 95
click at [508, 215] on div "Impressions arrow_outward 41,94 тыс. arrow_downward -7,13% Compared to Jul 15 -…" at bounding box center [620, 197] width 357 height 95
click at [954, 228] on p "Compared to Jul 15 - Jul 28 : 125" at bounding box center [978, 225] width 328 height 15
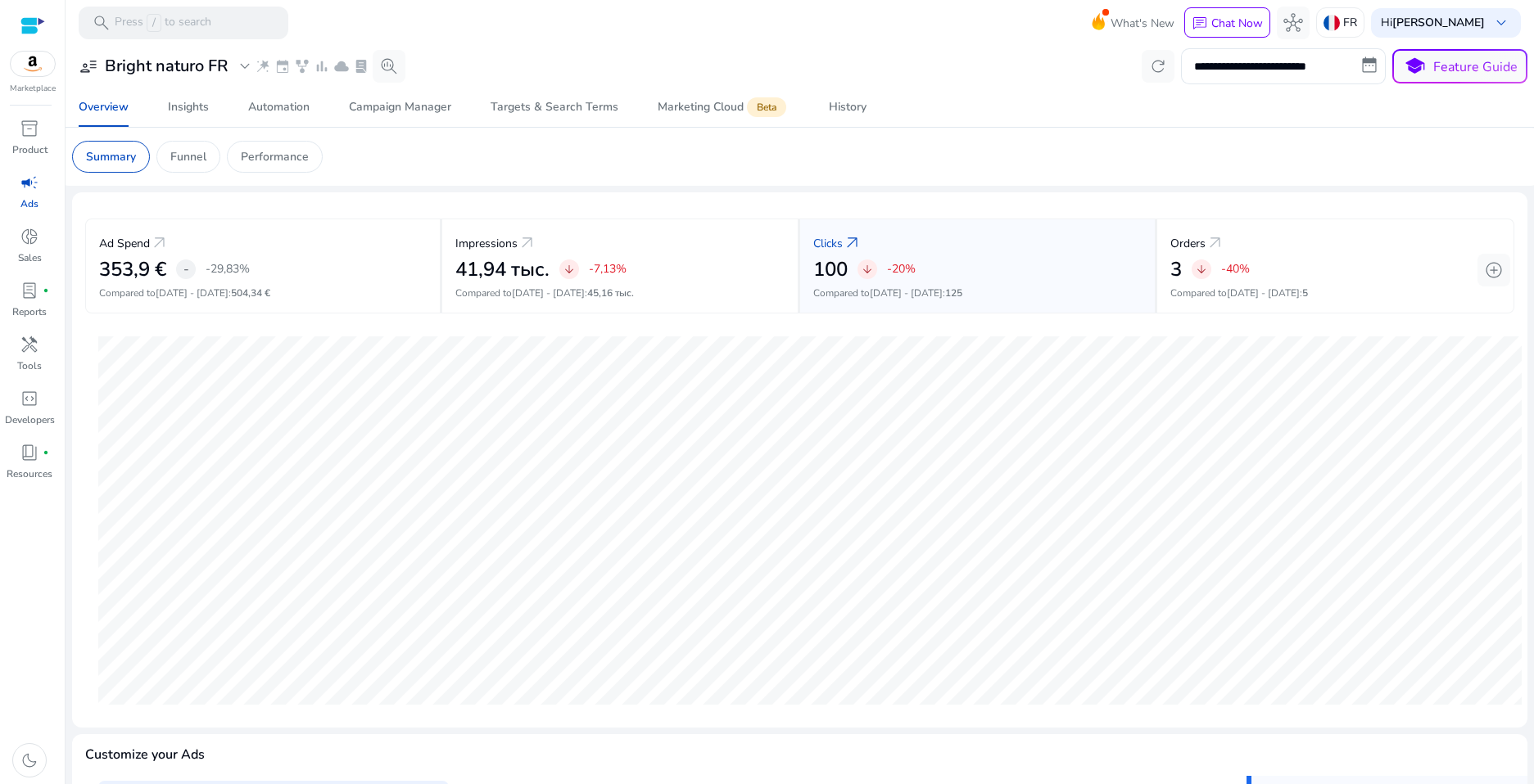
scroll to position [0, 0]
click at [299, 265] on div "353,9 € - -29,83%" at bounding box center [263, 269] width 328 height 24
click at [1245, 54] on input "**********" at bounding box center [1284, 65] width 205 height 36
select select "*"
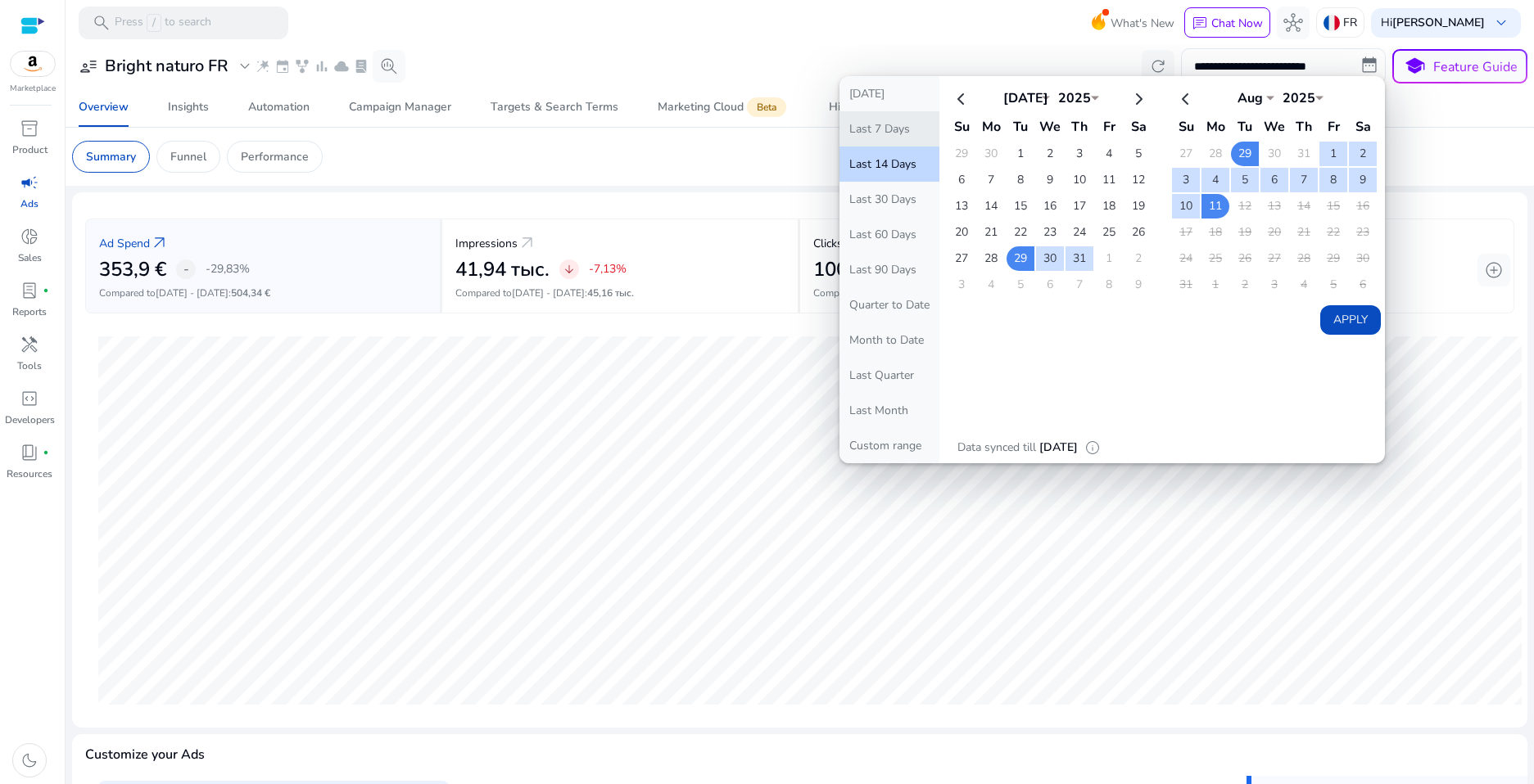
click at [876, 120] on button "Last 7 Days" at bounding box center [890, 128] width 100 height 35
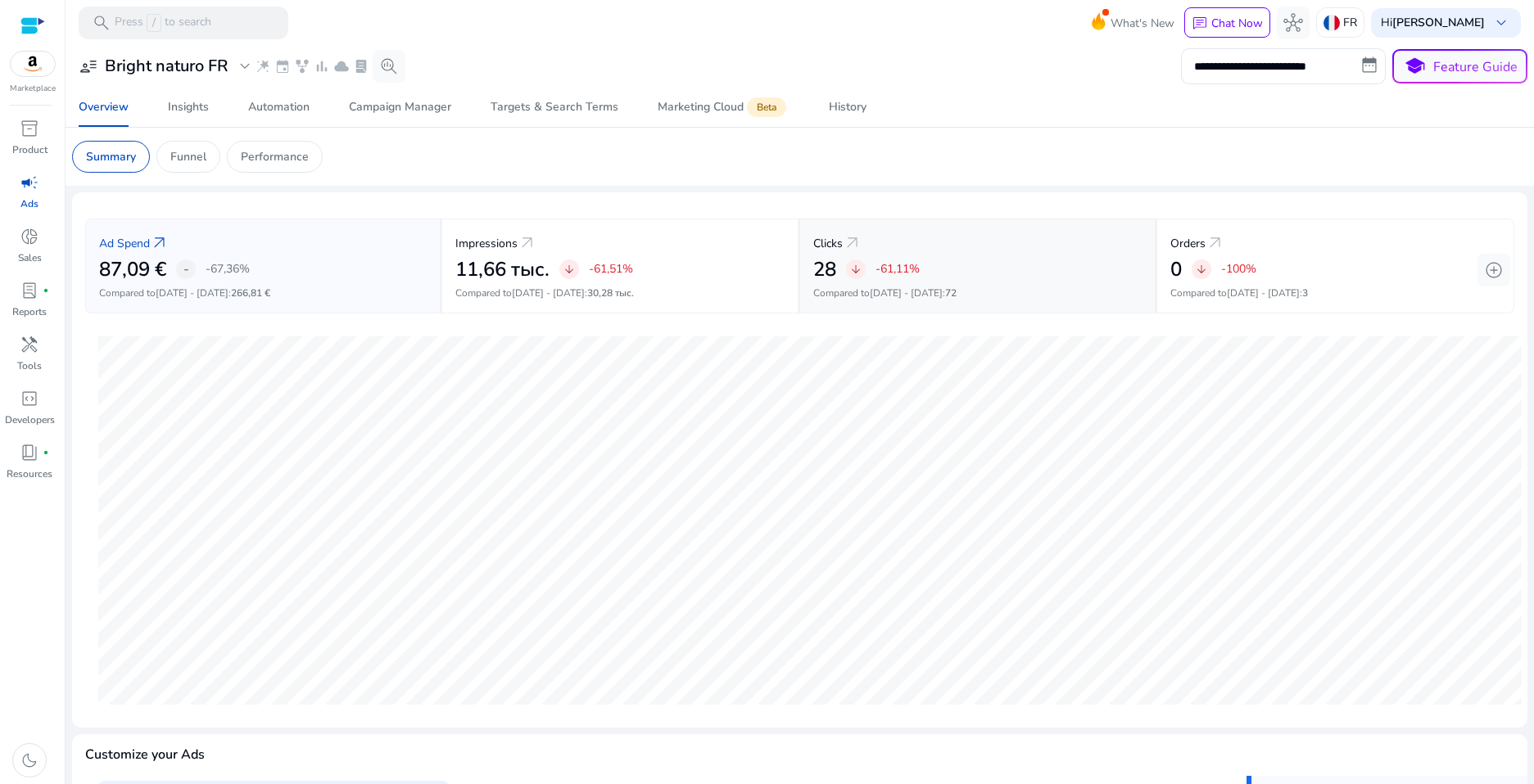
click at [953, 248] on div "Clicks arrow_outward" at bounding box center [978, 243] width 328 height 31
click at [291, 154] on p "Performance" at bounding box center [274, 157] width 68 height 17
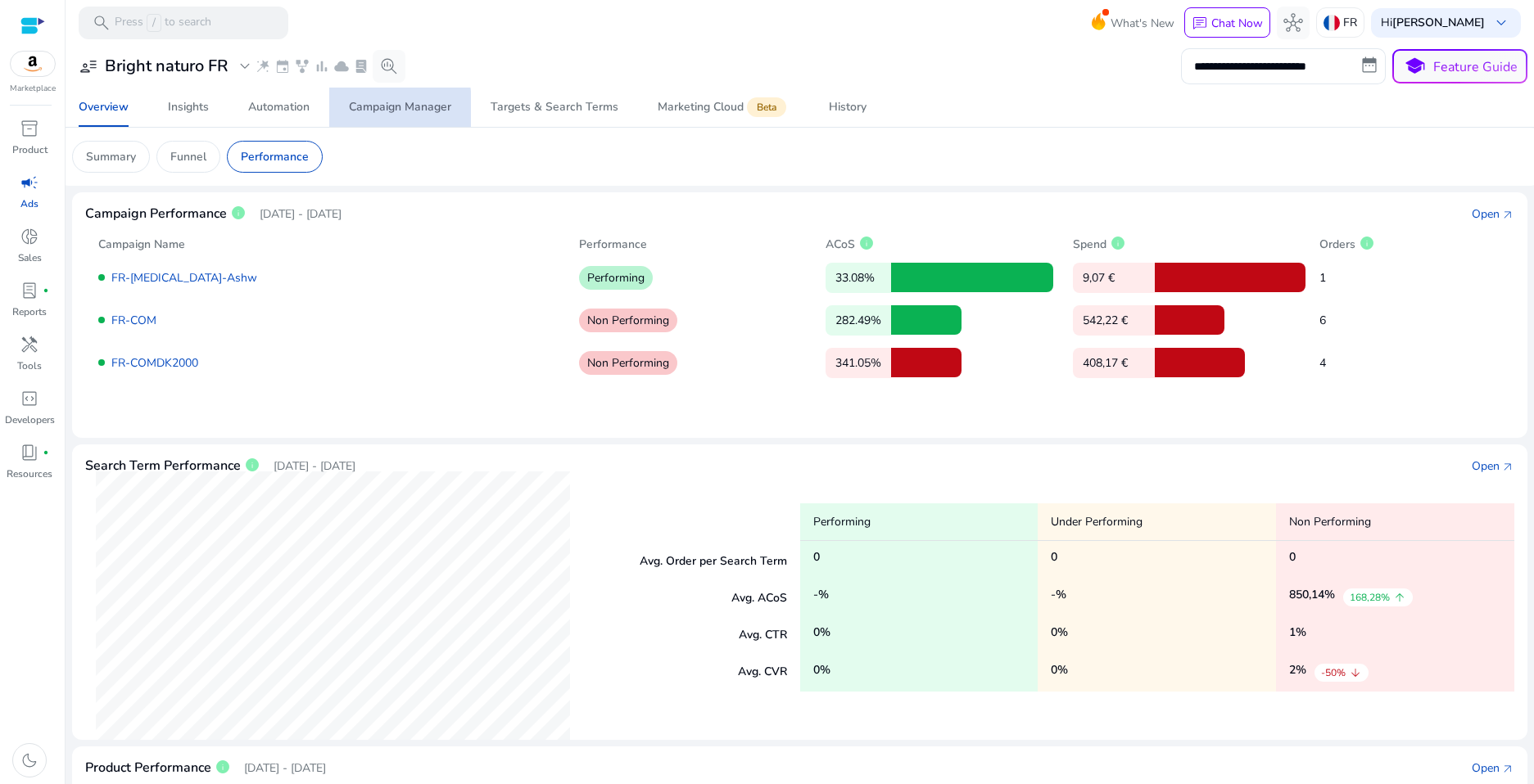
click at [362, 109] on div "Campaign Manager" at bounding box center [400, 108] width 102 height 12
